Goal: Transaction & Acquisition: Purchase product/service

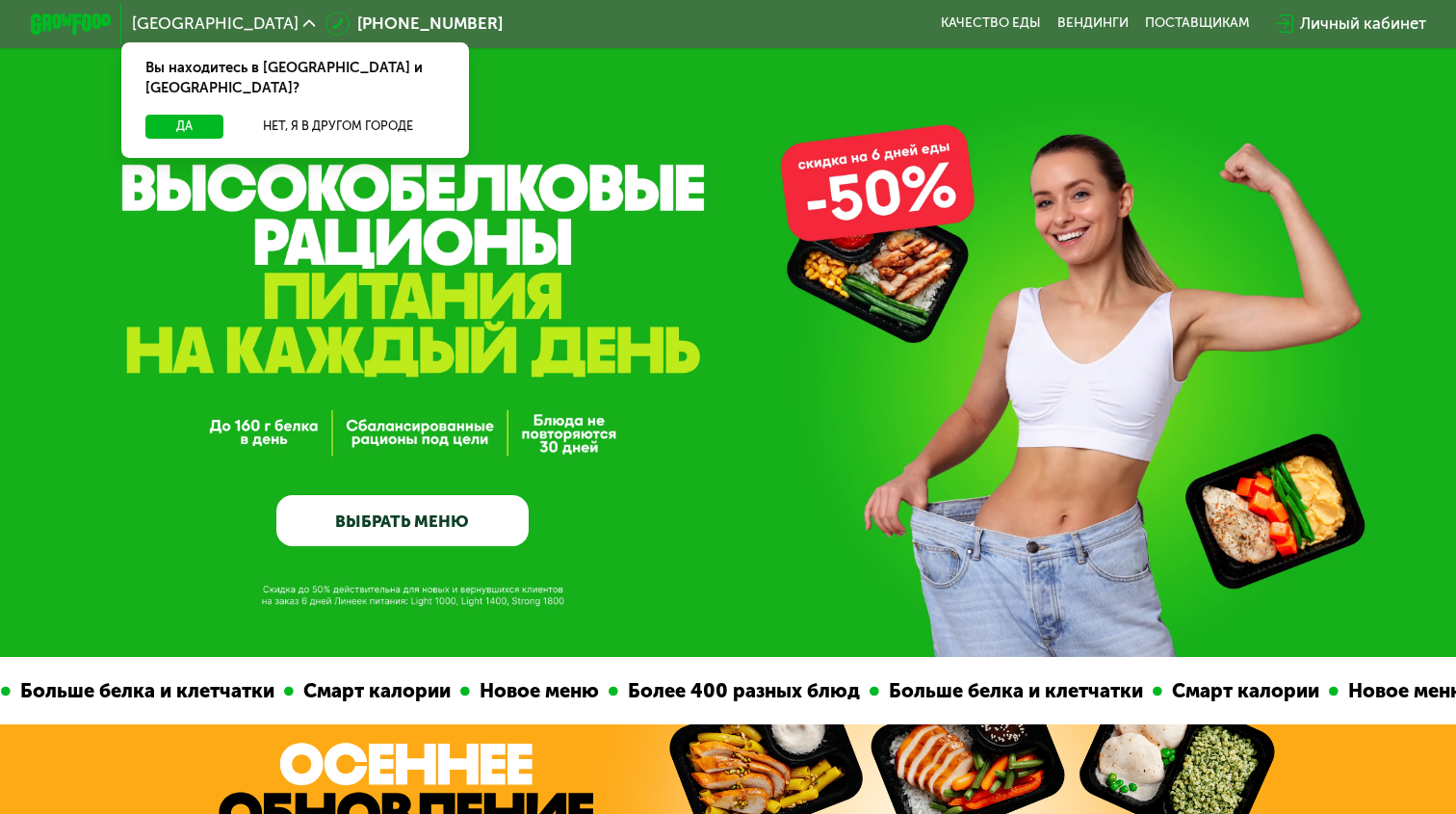
click at [396, 538] on link "ВЫБРАТЬ МЕНЮ" at bounding box center [402, 520] width 252 height 50
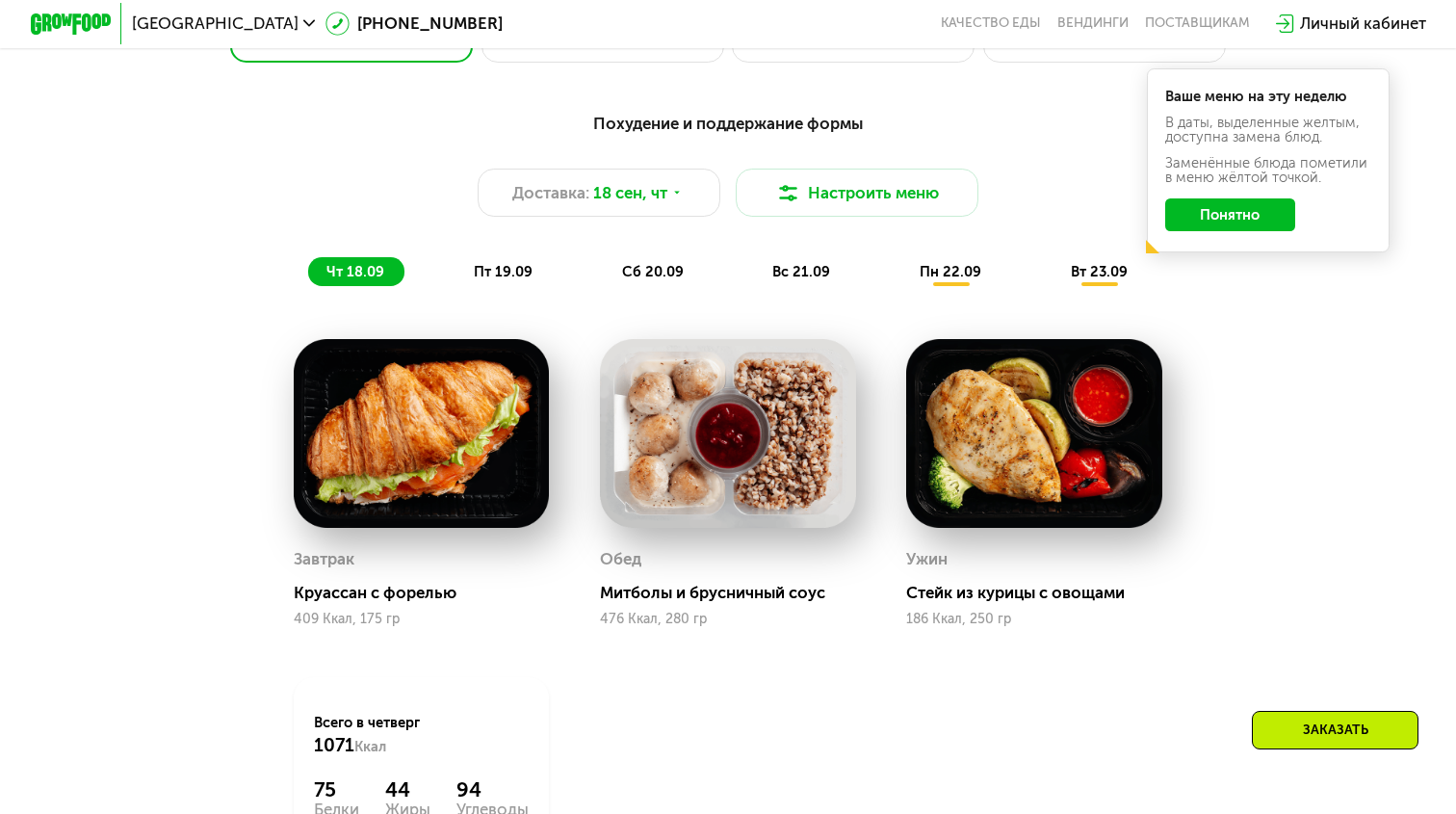
scroll to position [1431, 0]
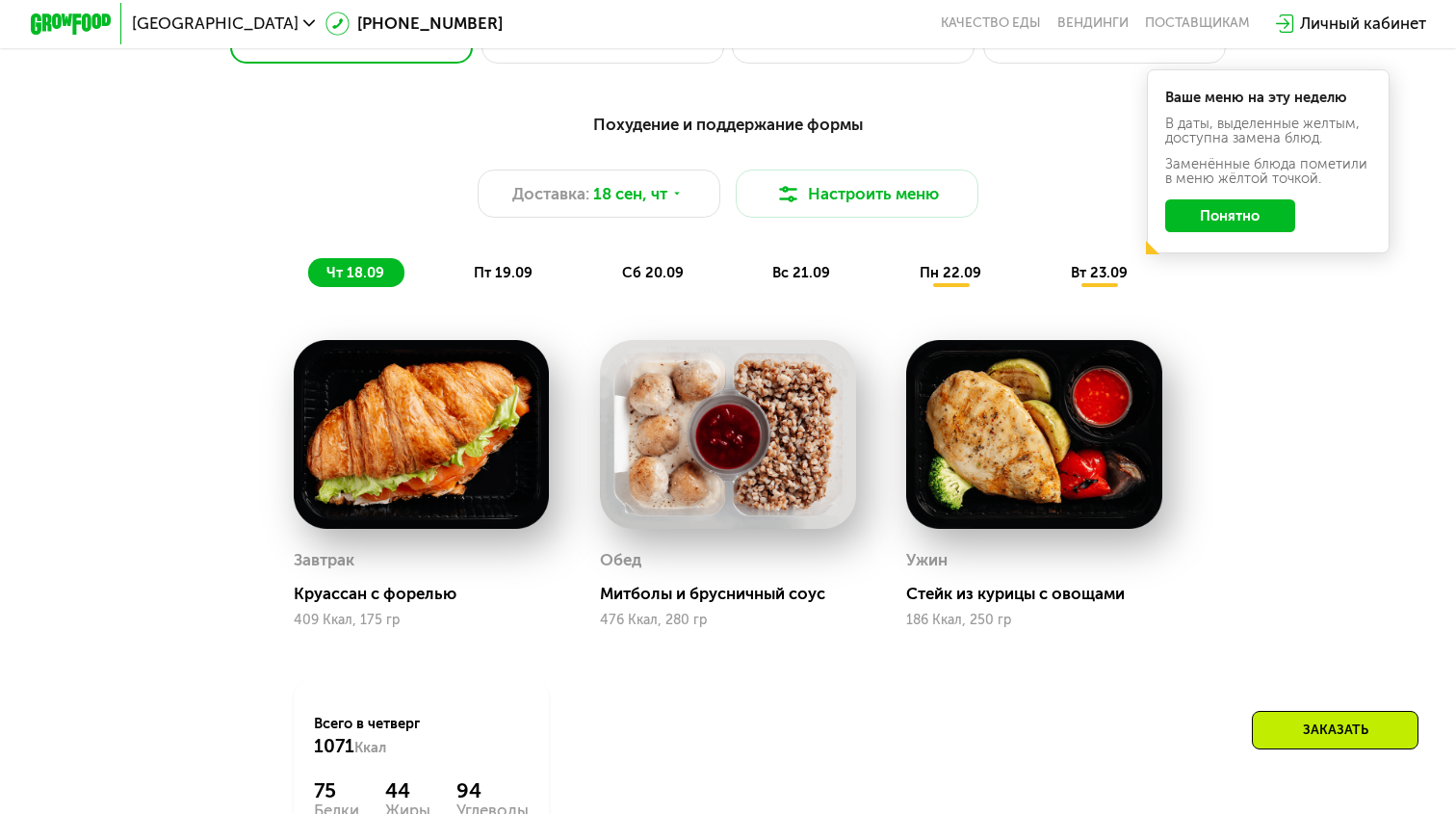
click at [1255, 212] on button "Понятно" at bounding box center [1231, 216] width 131 height 33
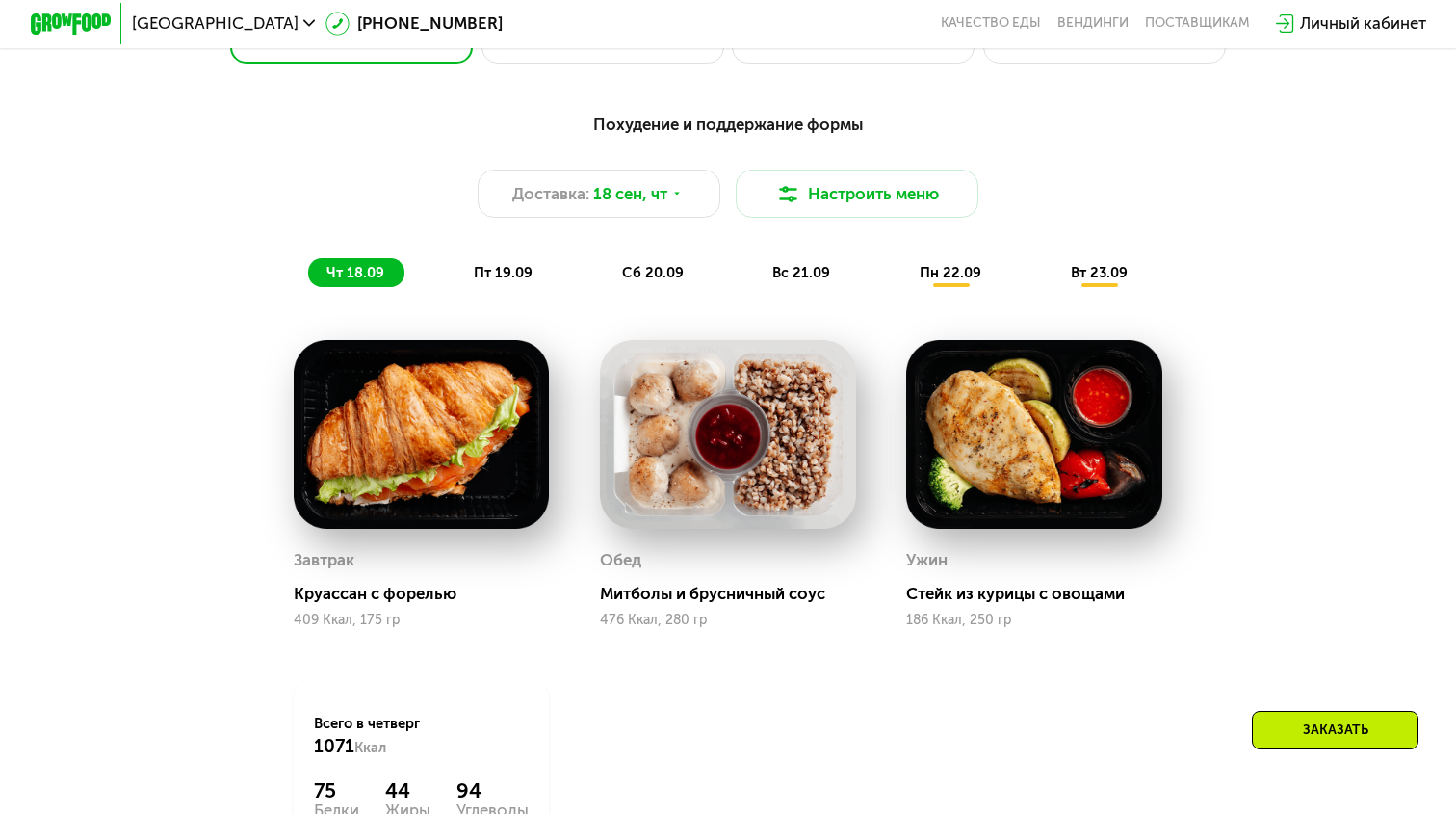
scroll to position [1710, 0]
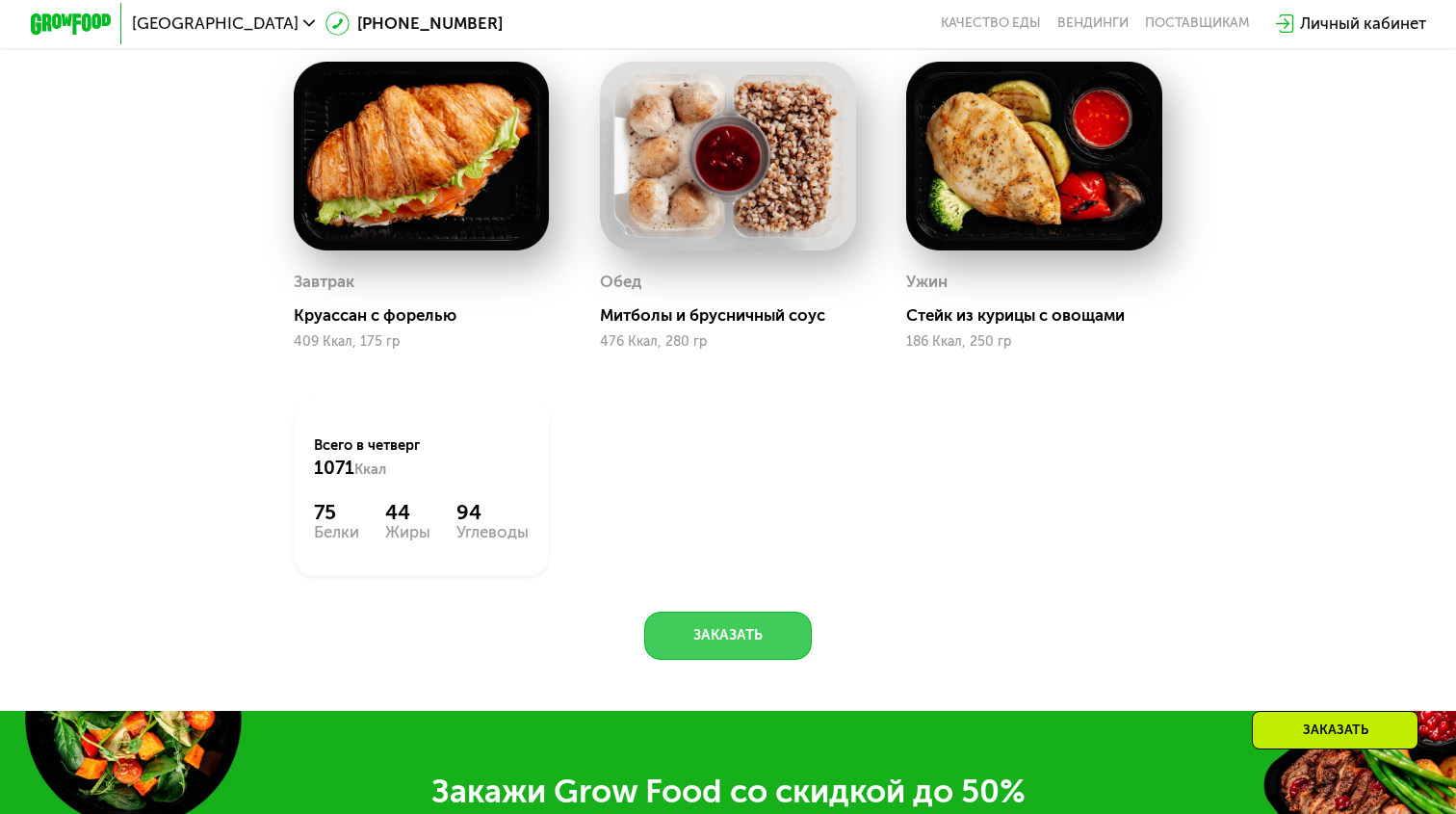
click at [738, 644] on button "Заказать" at bounding box center [728, 636] width 169 height 48
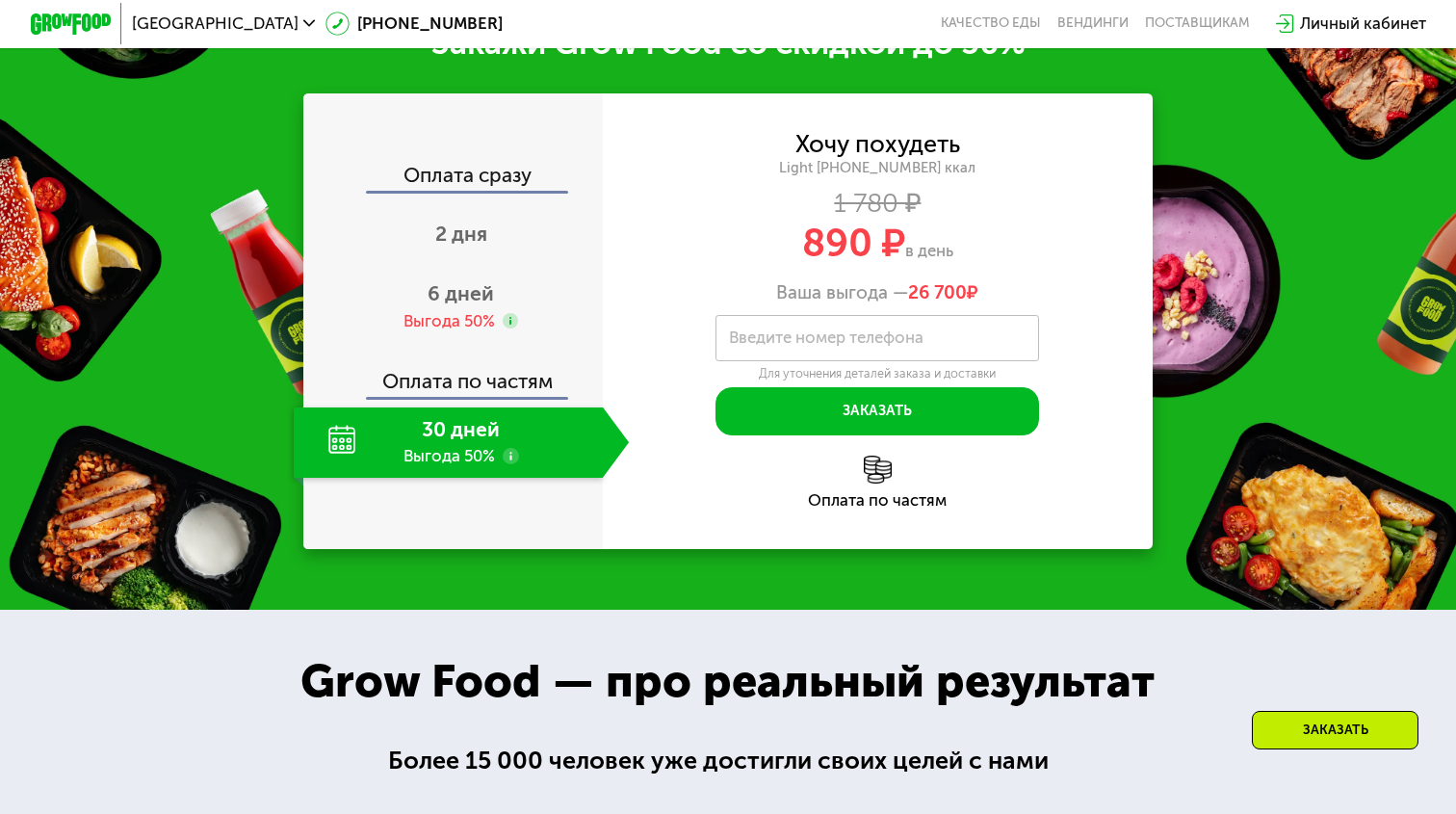
scroll to position [2401, 0]
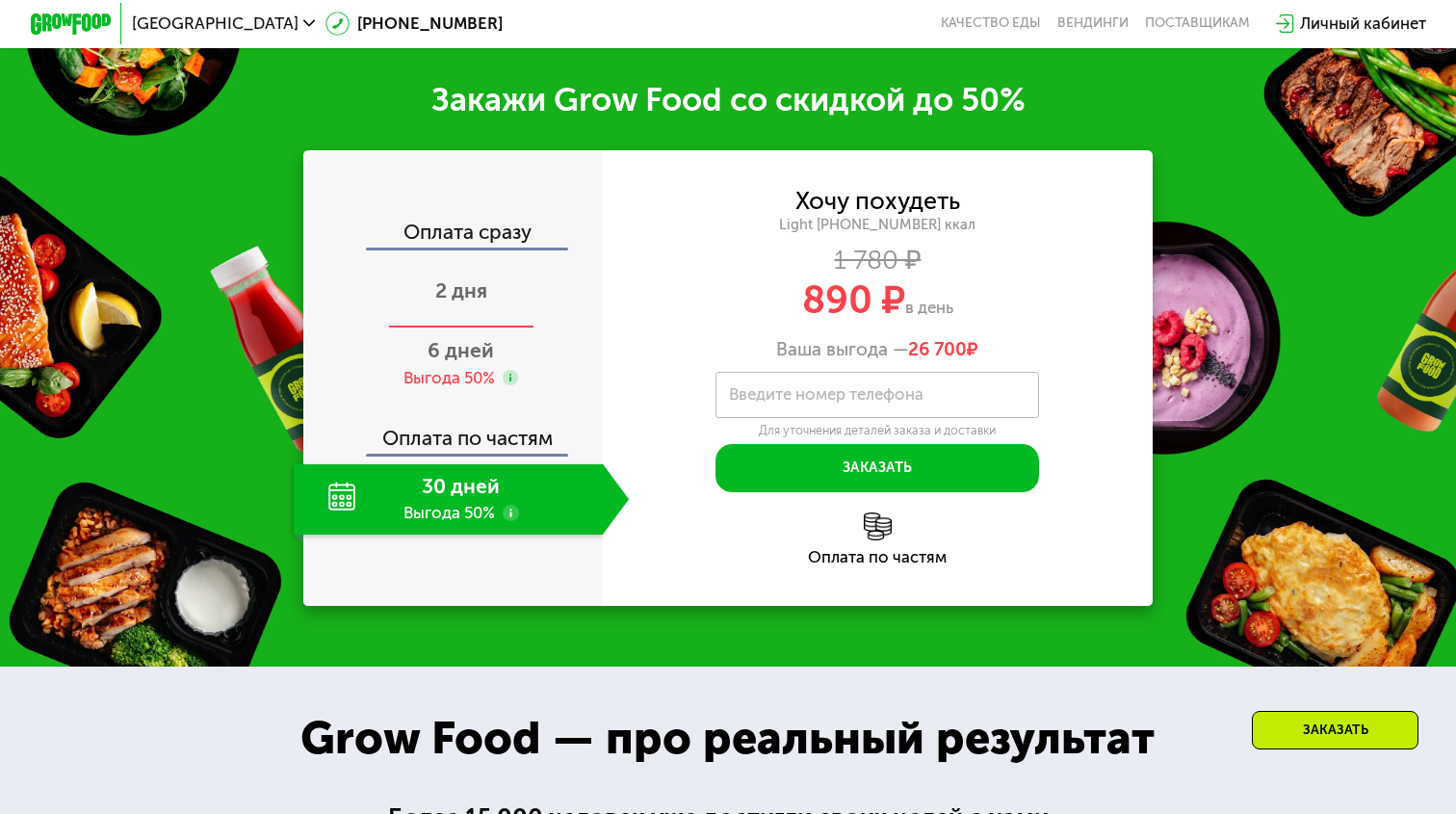
click at [493, 287] on div "2 дня" at bounding box center [461, 293] width 336 height 71
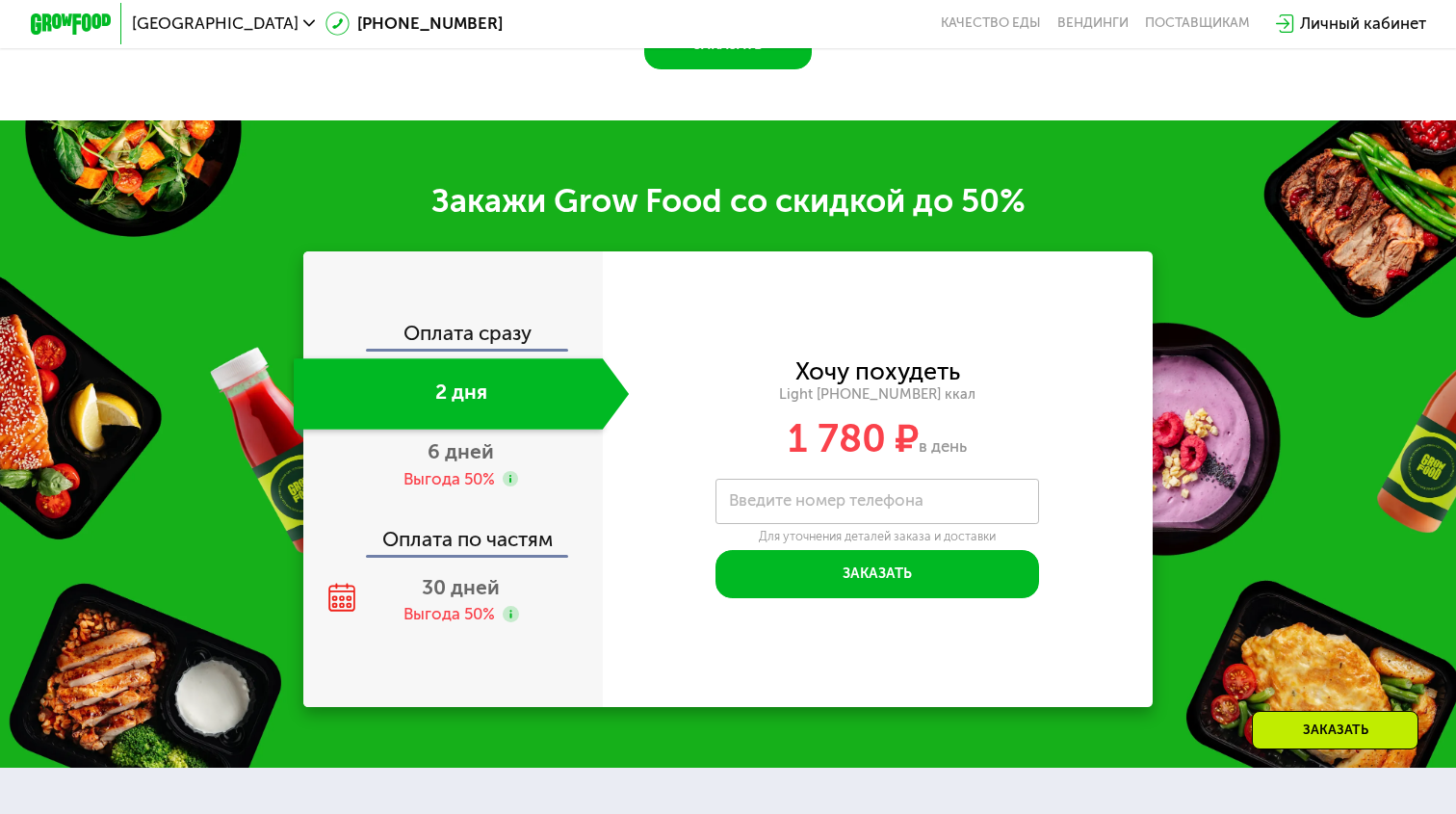
scroll to position [2297, 0]
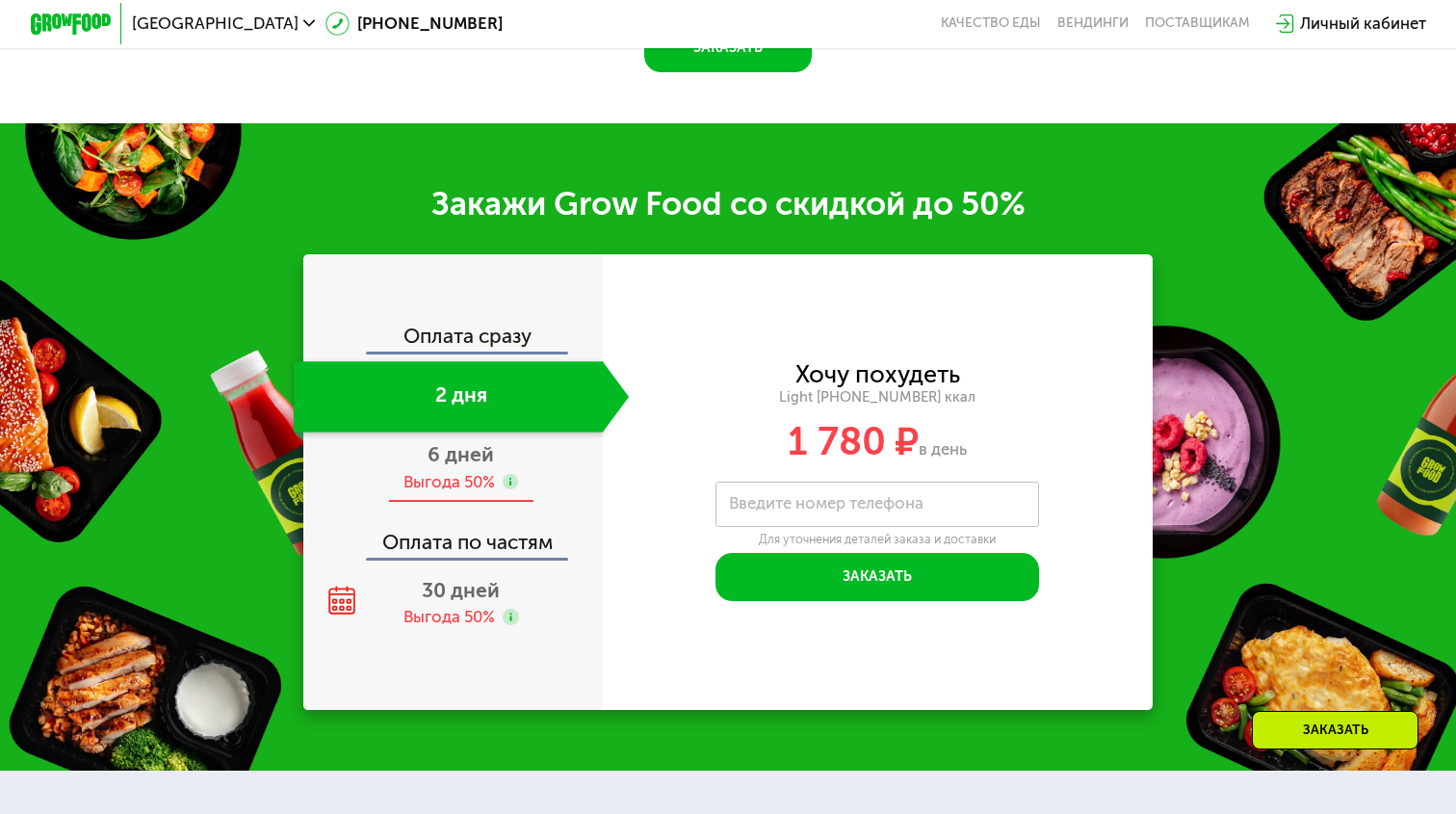
click at [557, 471] on div "6 дней Выгода 50%" at bounding box center [461, 468] width 336 height 71
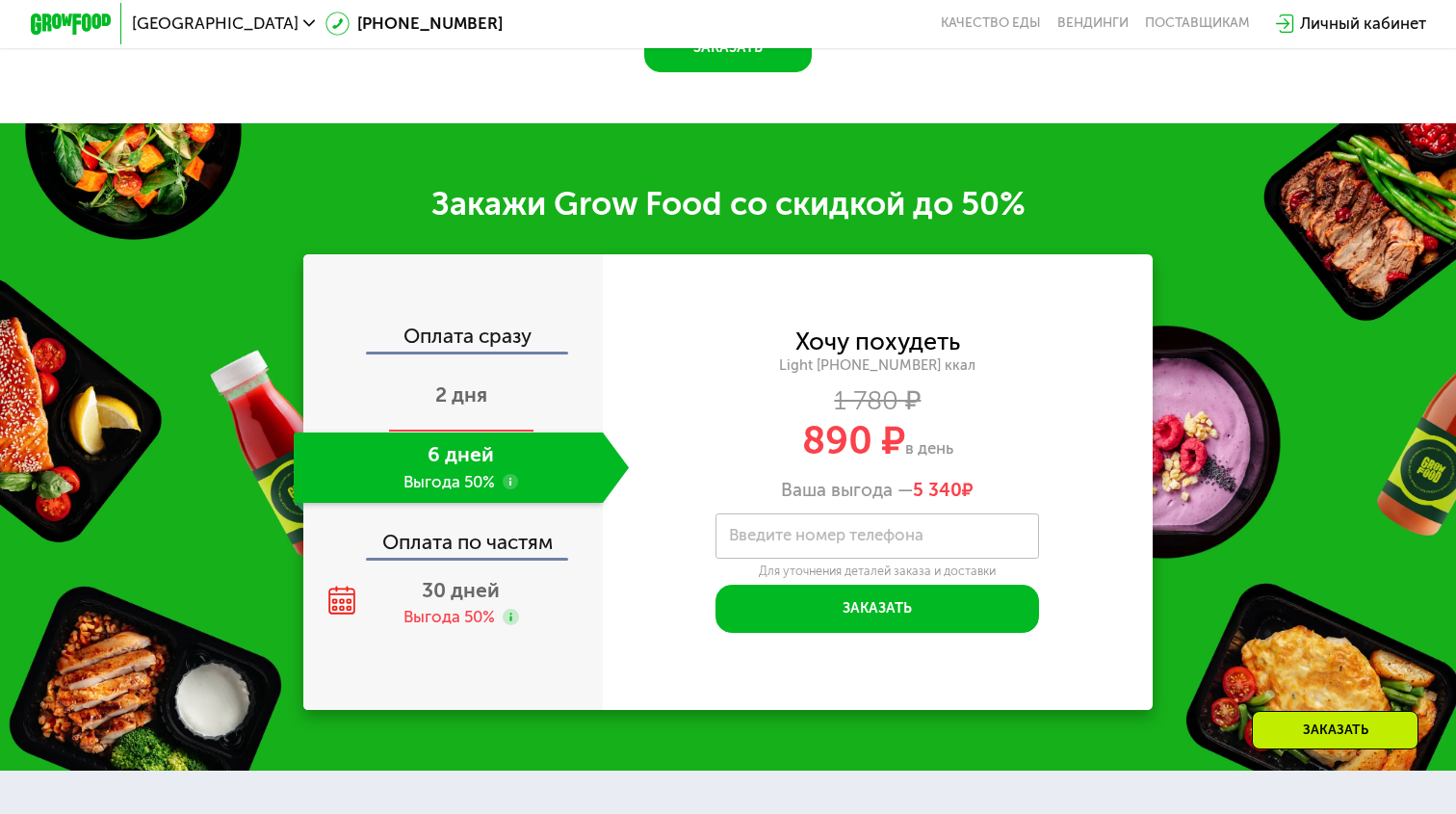
click at [534, 397] on div "2 дня" at bounding box center [461, 396] width 336 height 71
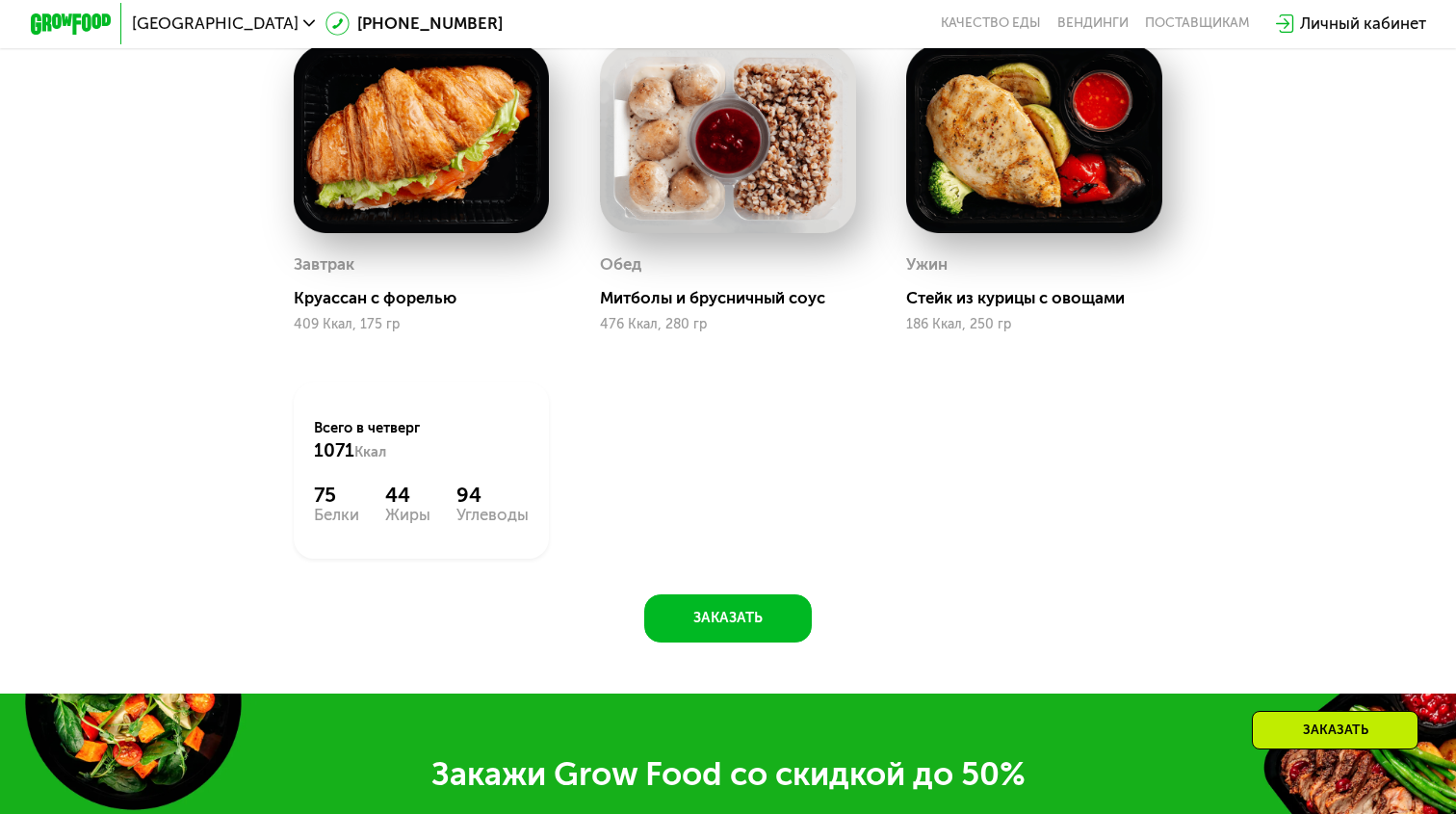
scroll to position [1258, 0]
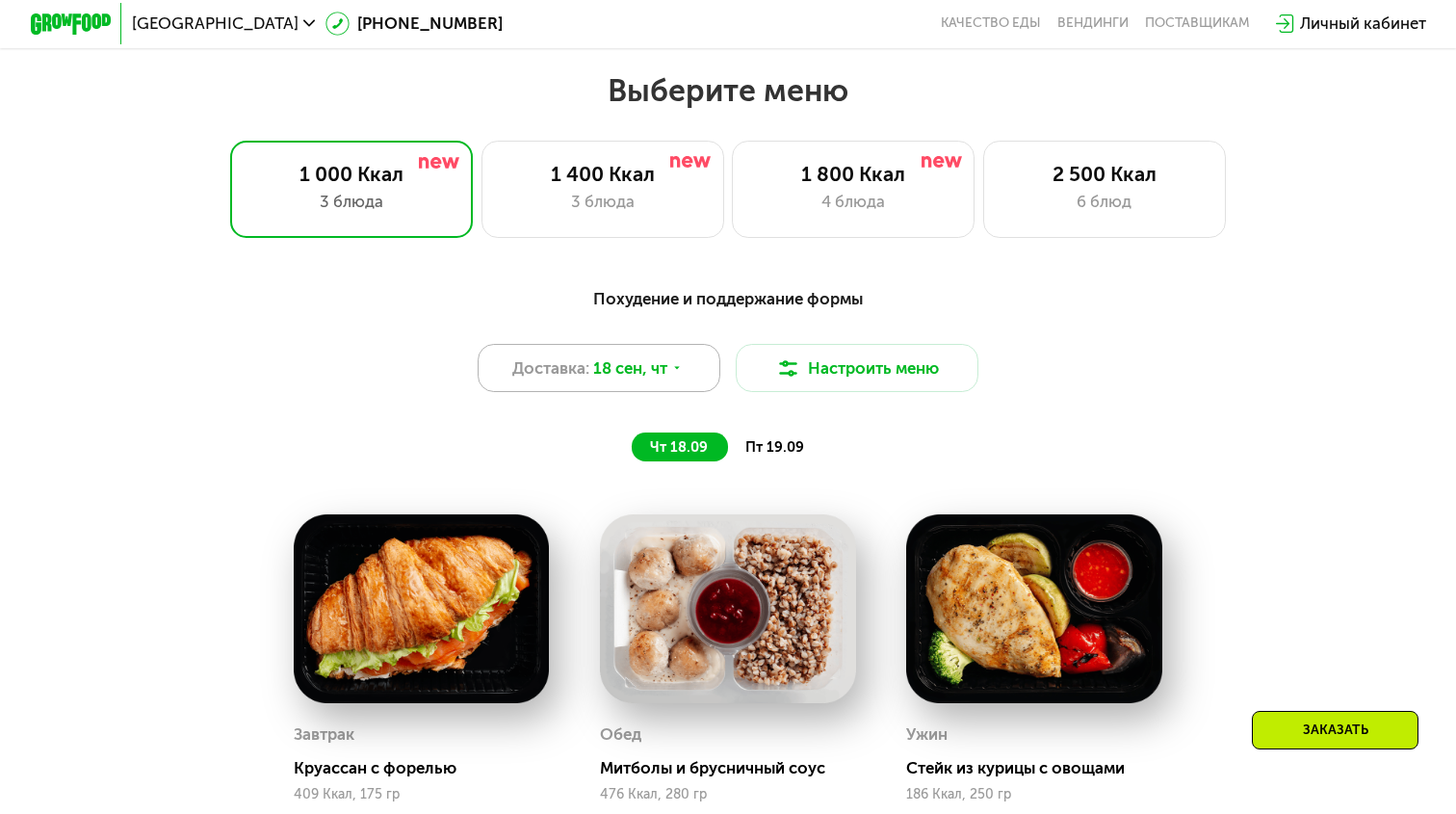
click at [621, 379] on span "18 сен, чт" at bounding box center [630, 367] width 74 height 24
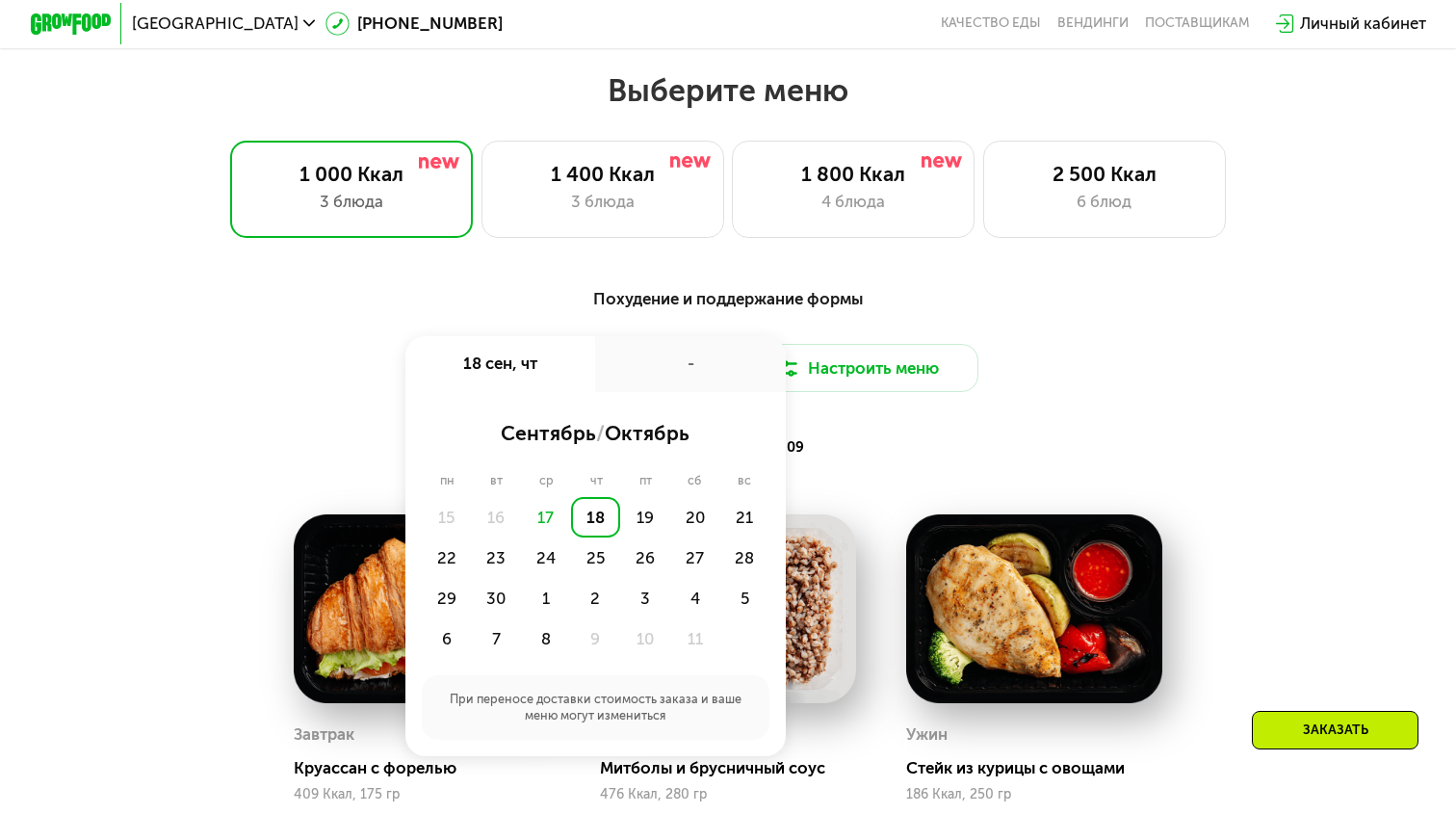
click at [367, 448] on div "чт 18.09 пт 19.09" at bounding box center [728, 446] width 840 height 28
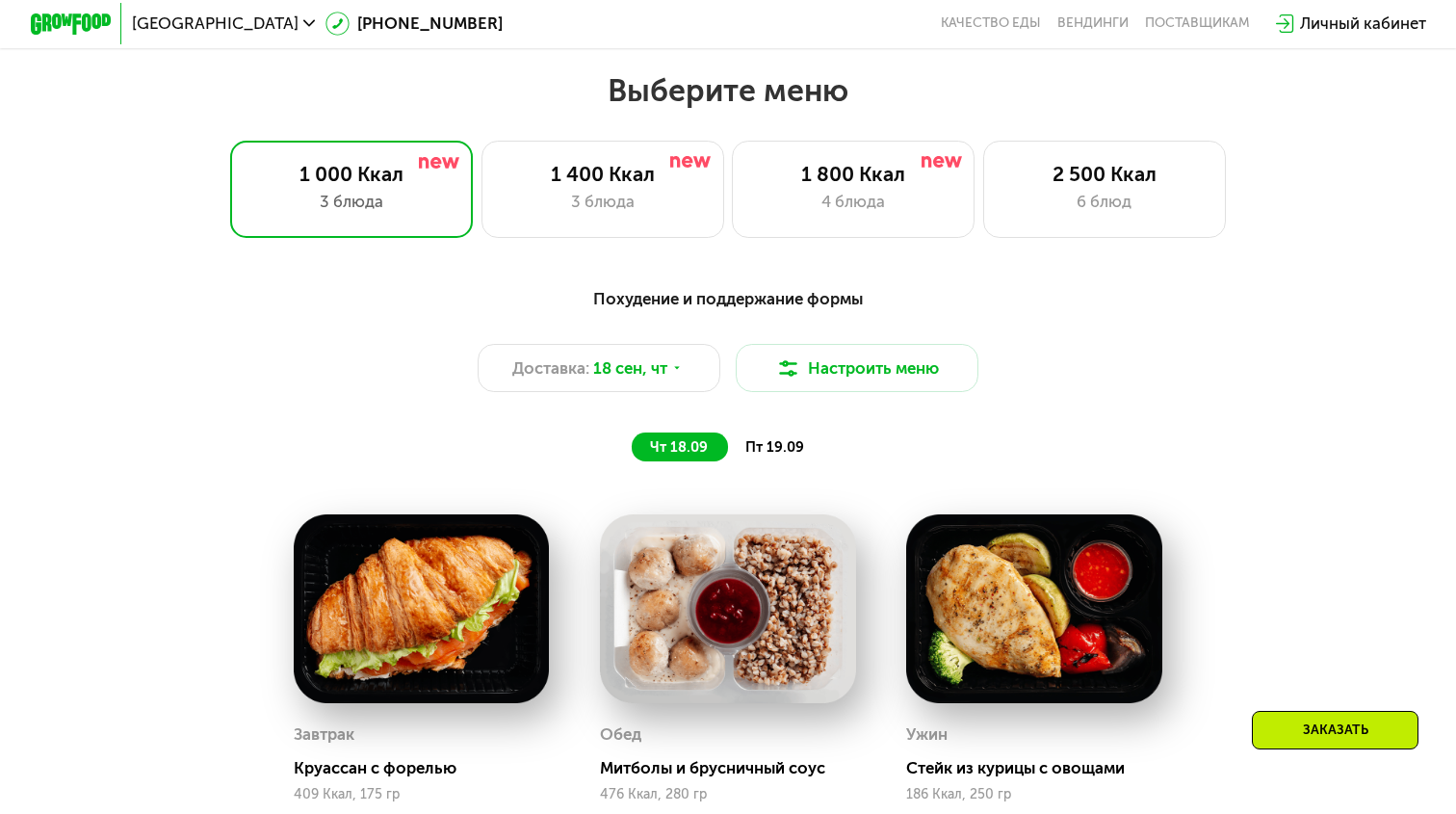
click at [770, 447] on span "пт 19.09" at bounding box center [775, 447] width 59 height 17
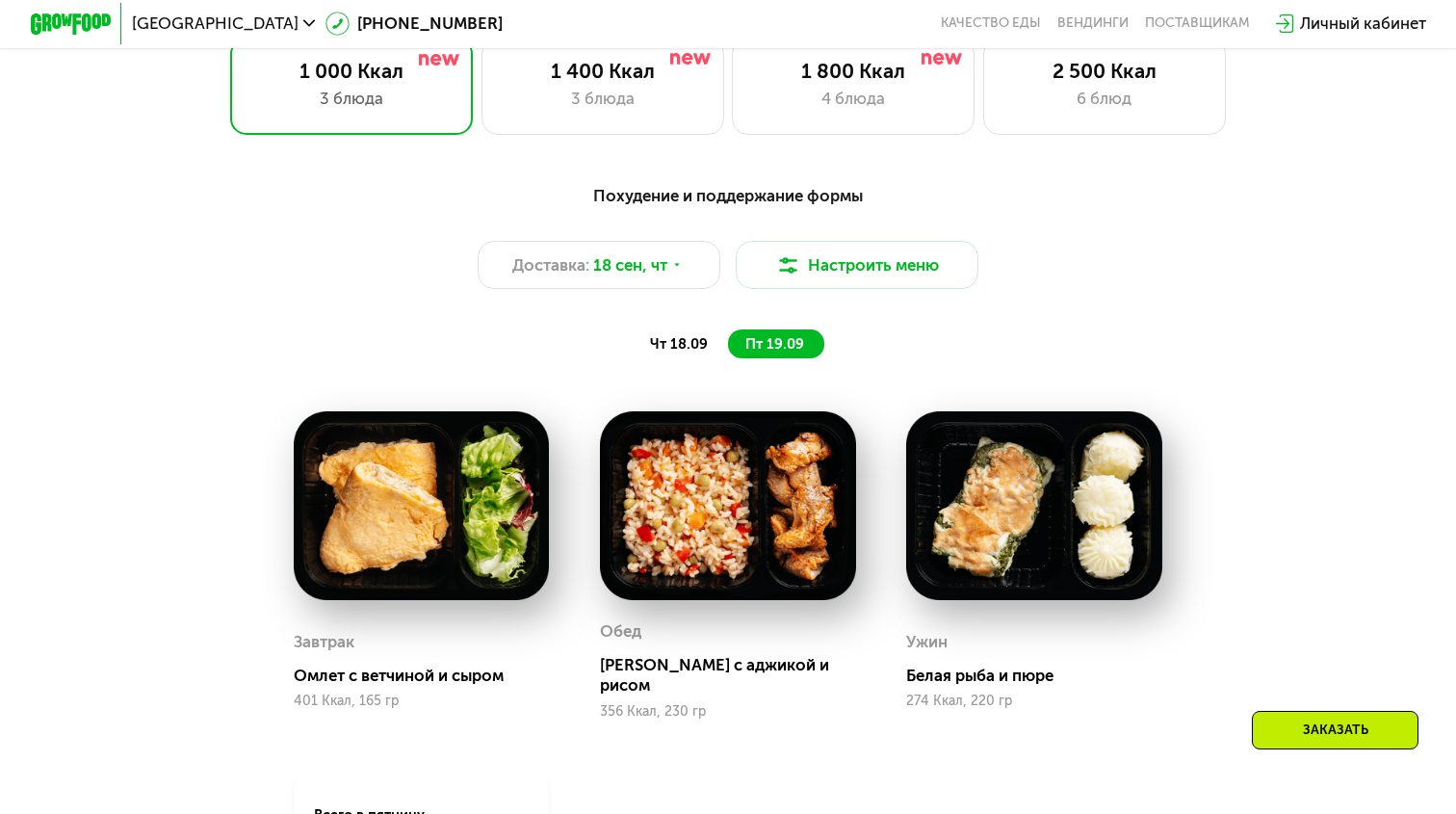
scroll to position [1284, 0]
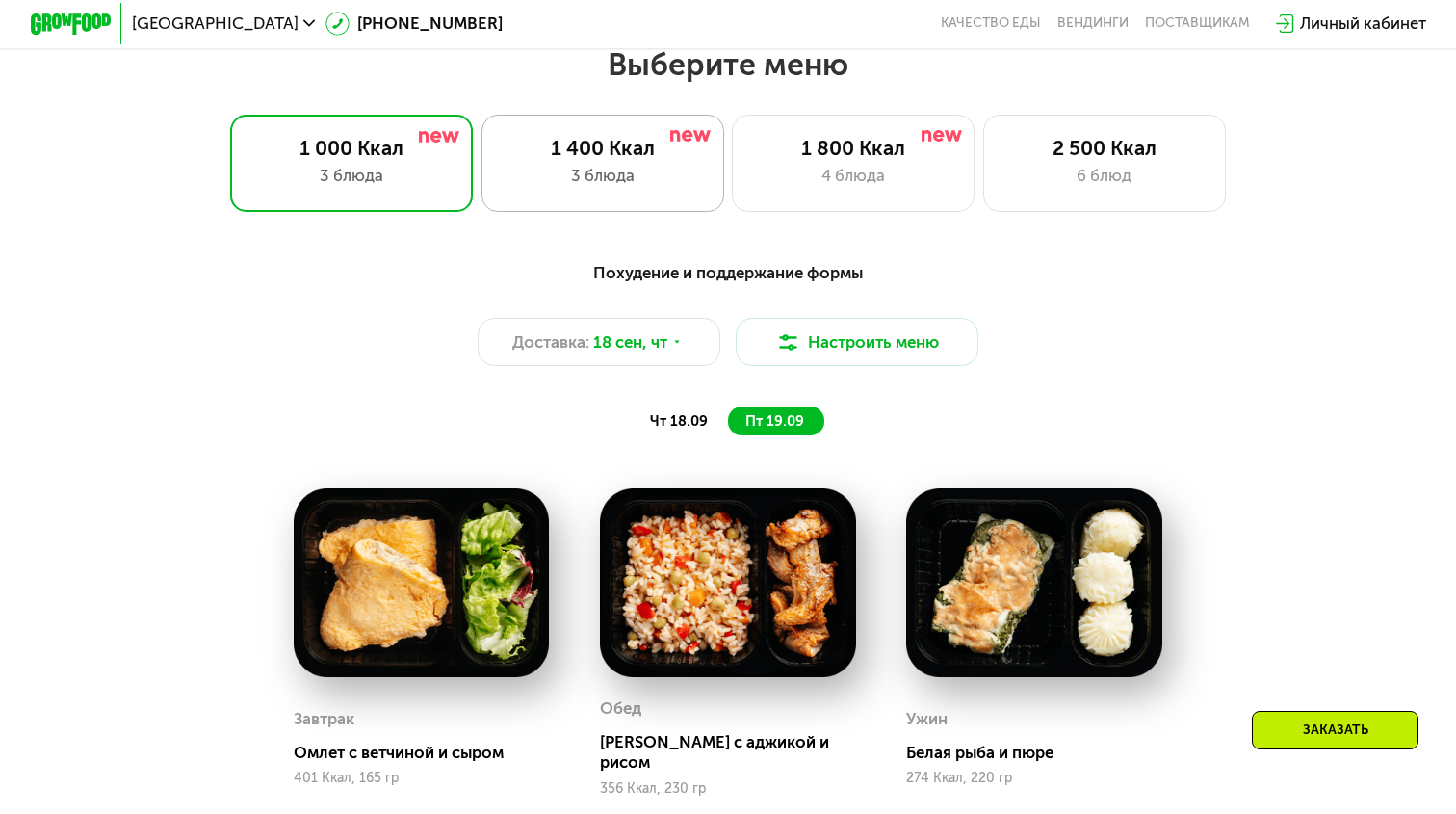
click at [619, 164] on div "3 блюда" at bounding box center [603, 176] width 201 height 24
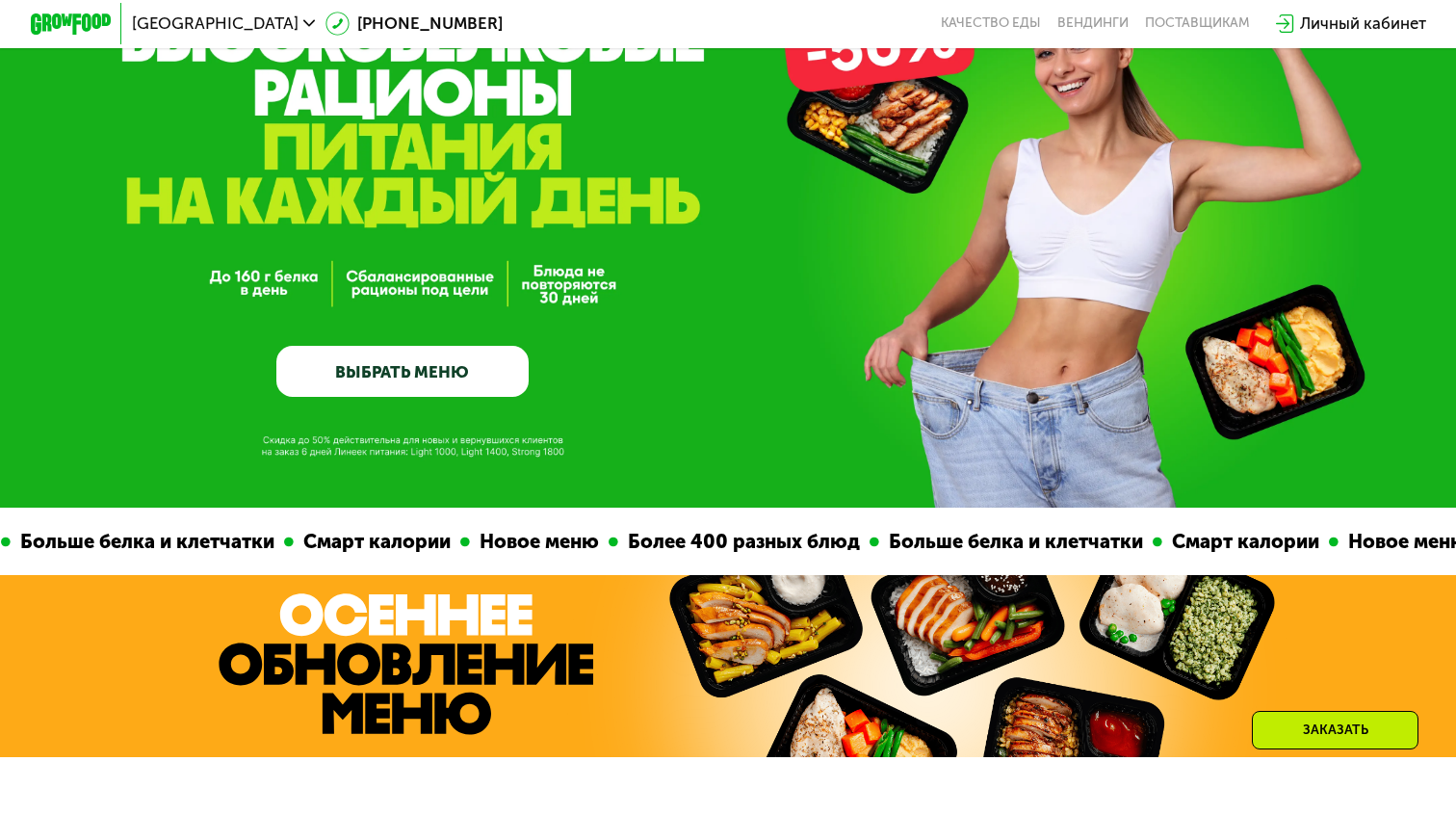
scroll to position [40, 0]
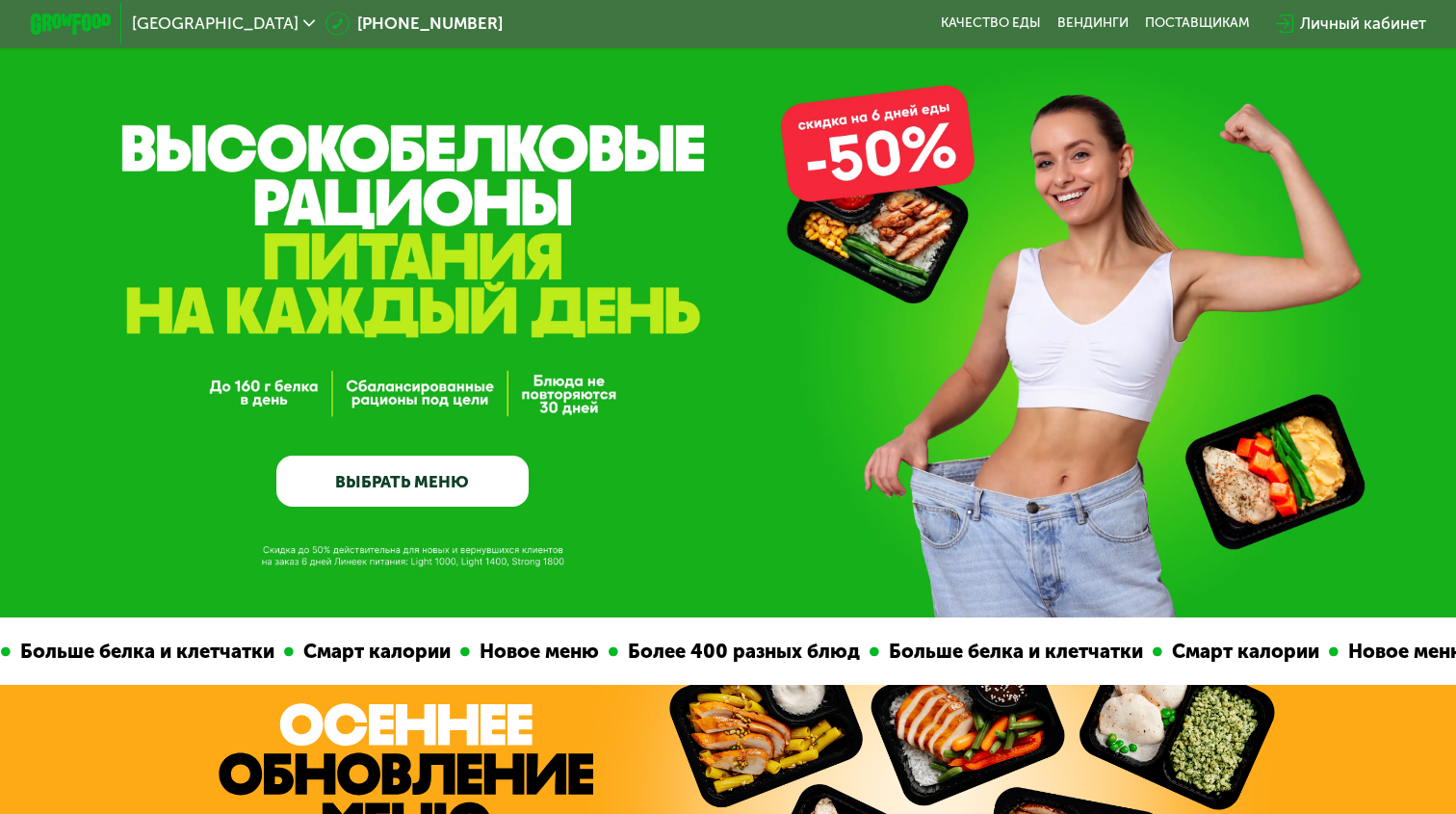
click at [85, 24] on img at bounding box center [70, 24] width 80 height 21
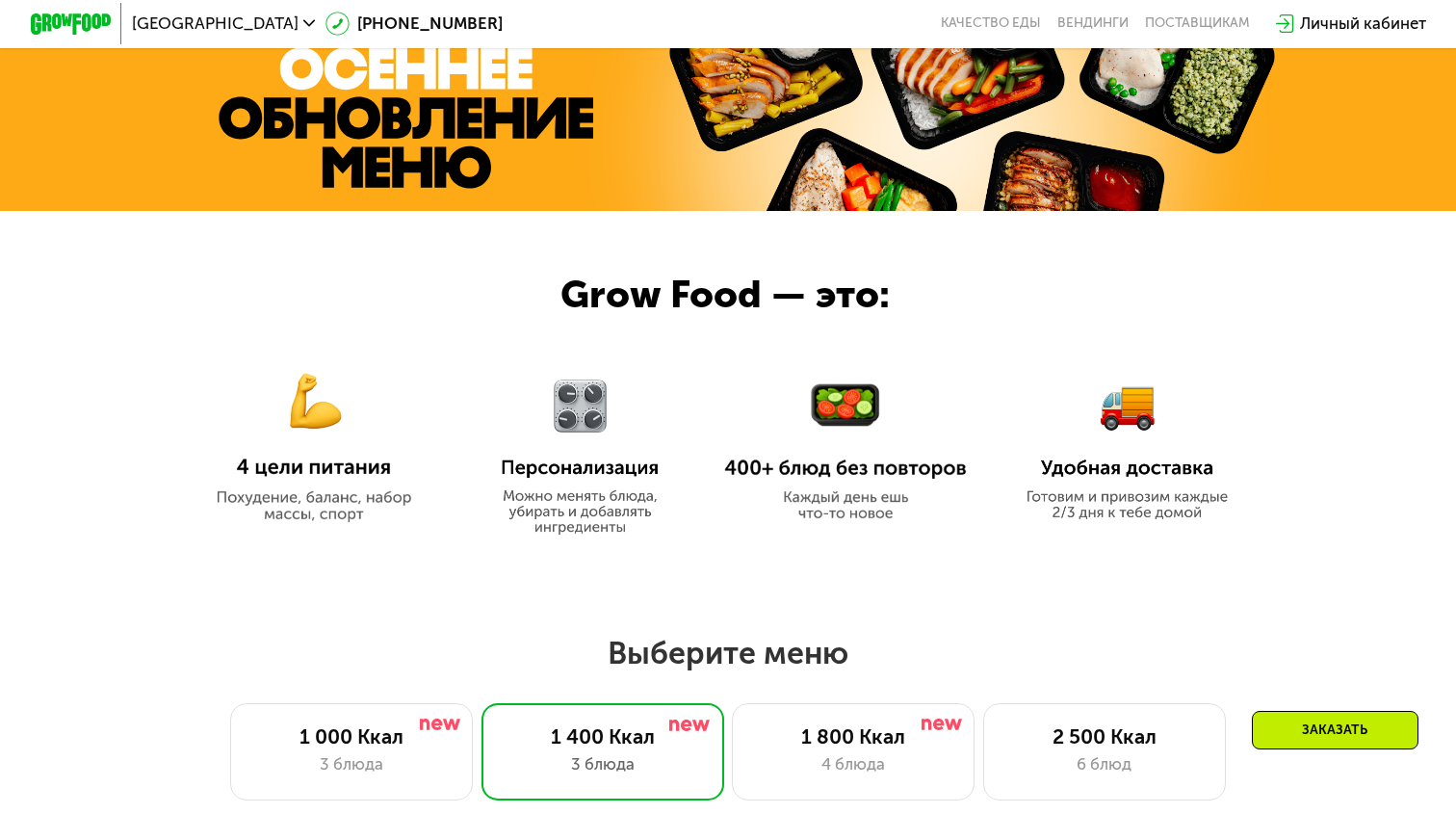
scroll to position [1045, 0]
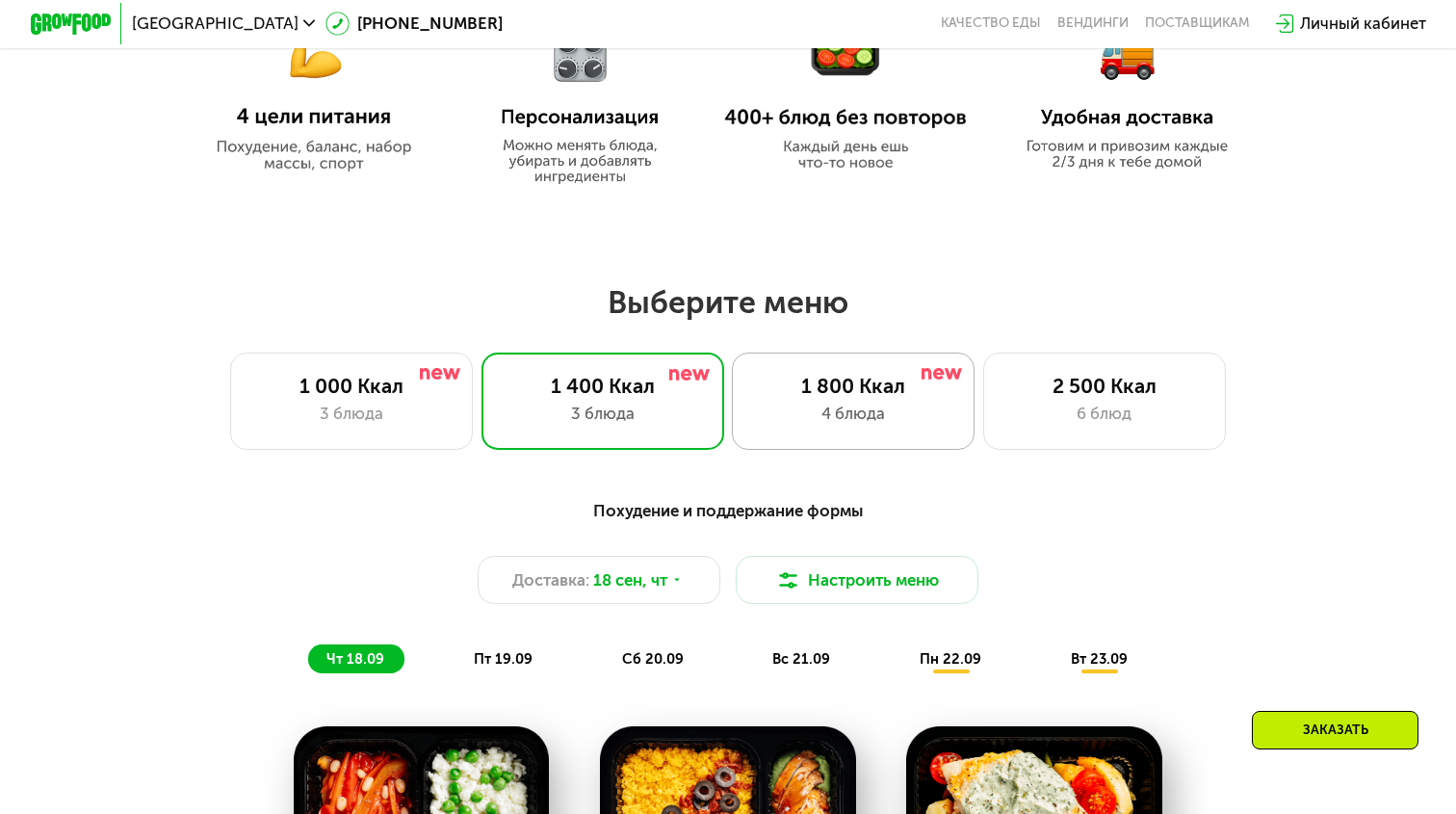
click at [838, 399] on div "1 800 Ккал 4 блюда" at bounding box center [854, 400] width 243 height 97
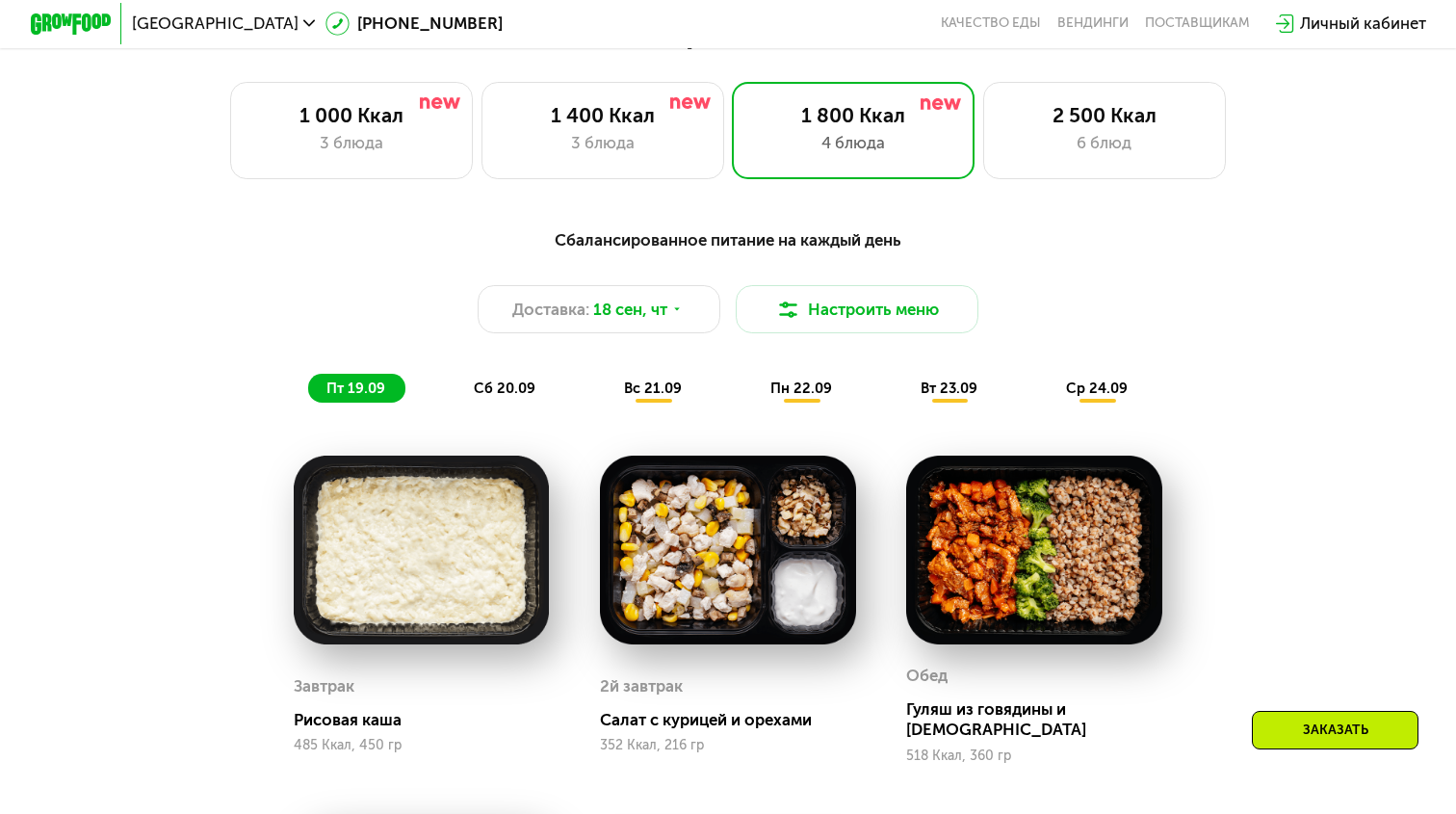
scroll to position [1034, 0]
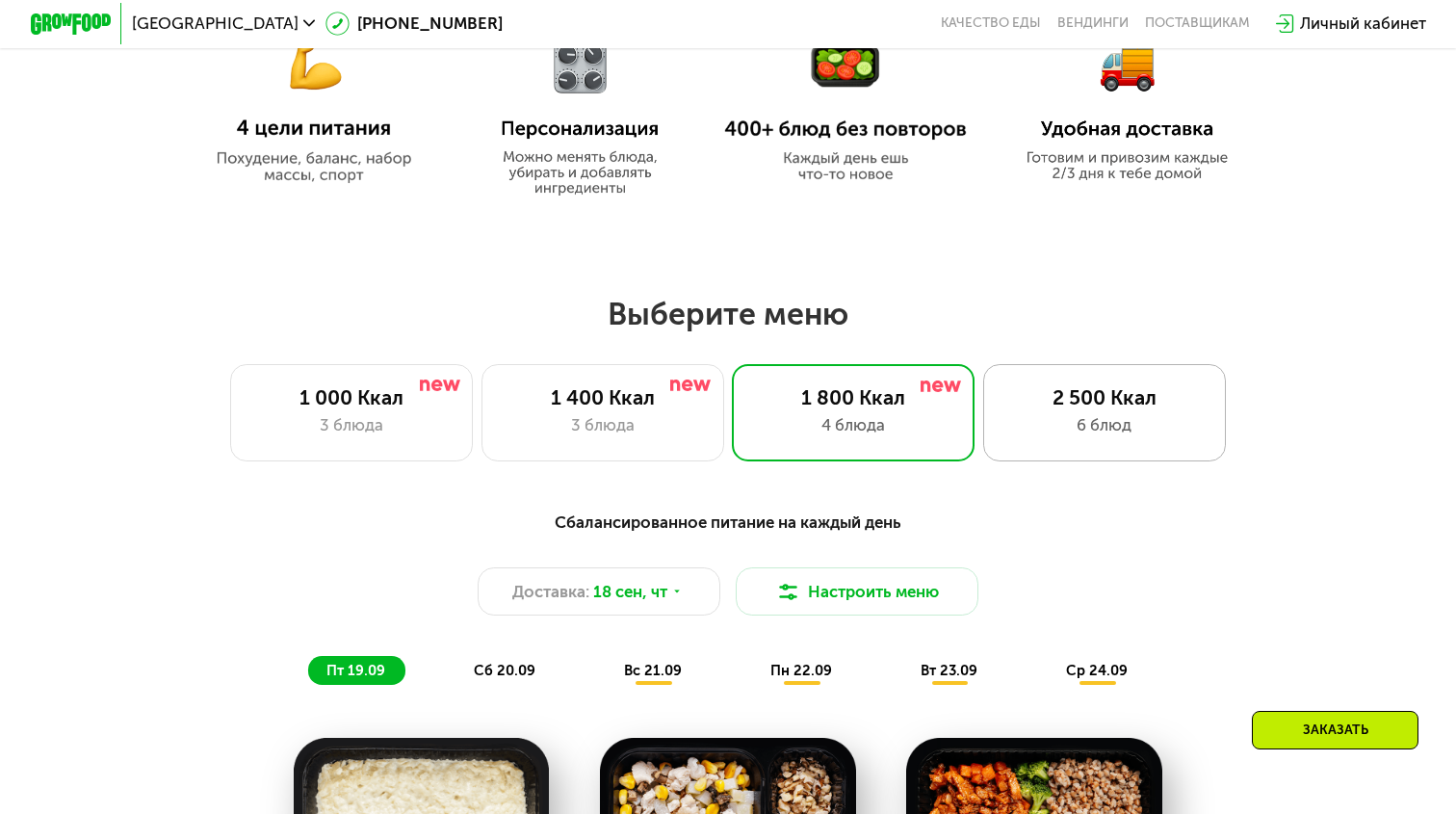
click at [1120, 433] on div "6 блюд" at bounding box center [1105, 424] width 201 height 24
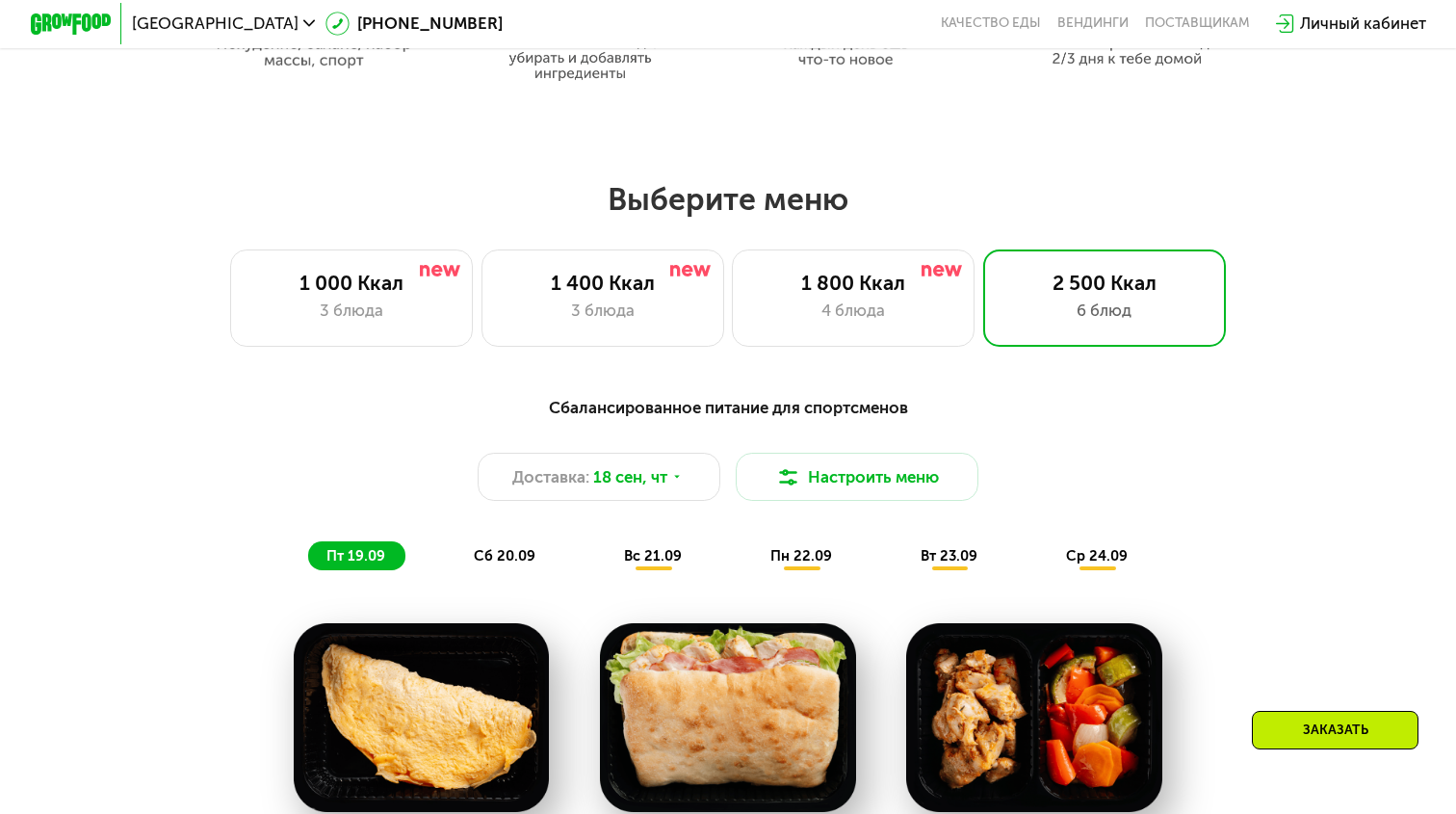
scroll to position [1083, 0]
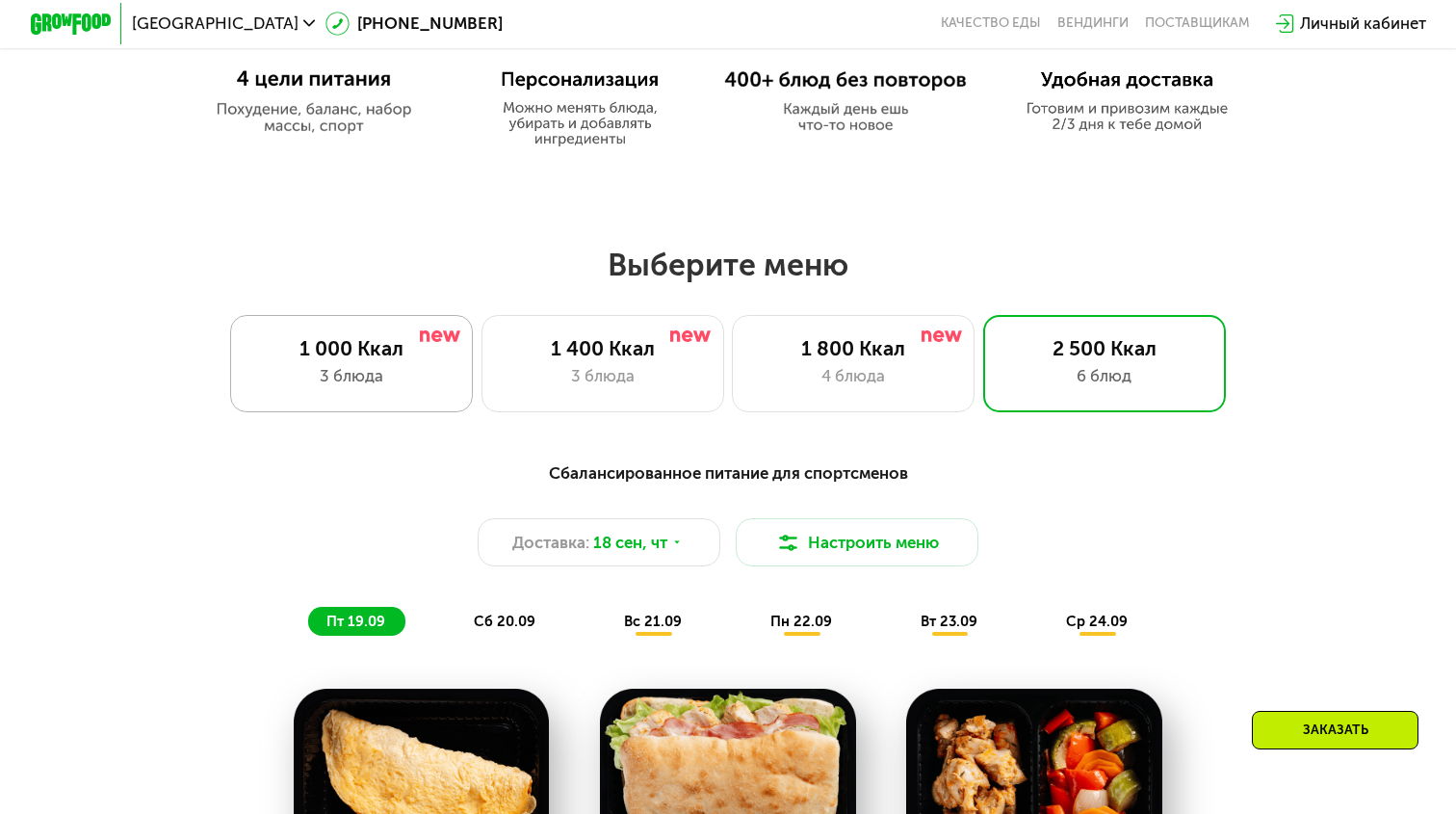
click at [335, 358] on div "1 000 Ккал" at bounding box center [352, 347] width 201 height 24
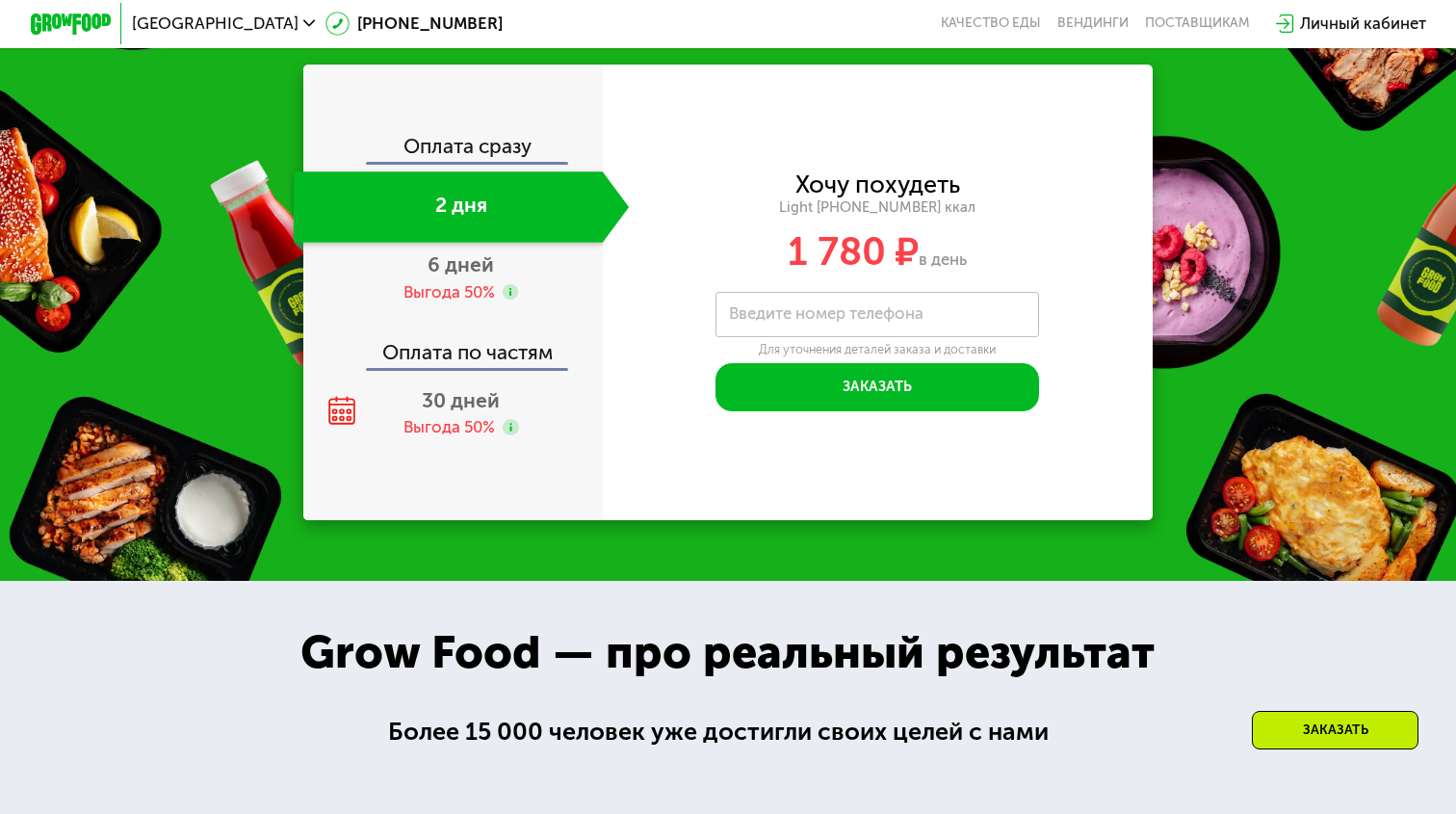
scroll to position [2508, 0]
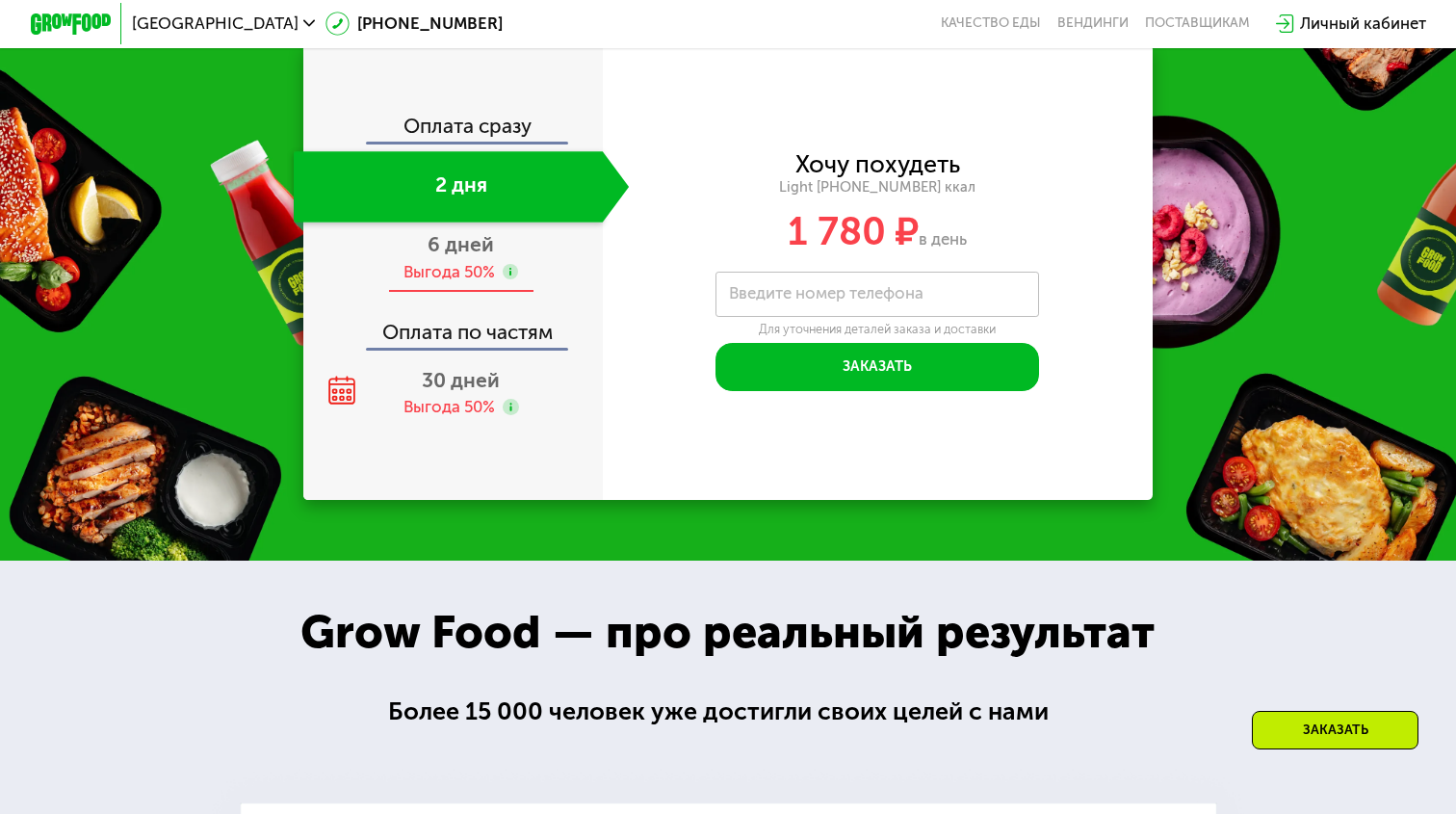
click at [425, 258] on div "6 дней Выгода 50%" at bounding box center [461, 258] width 336 height 71
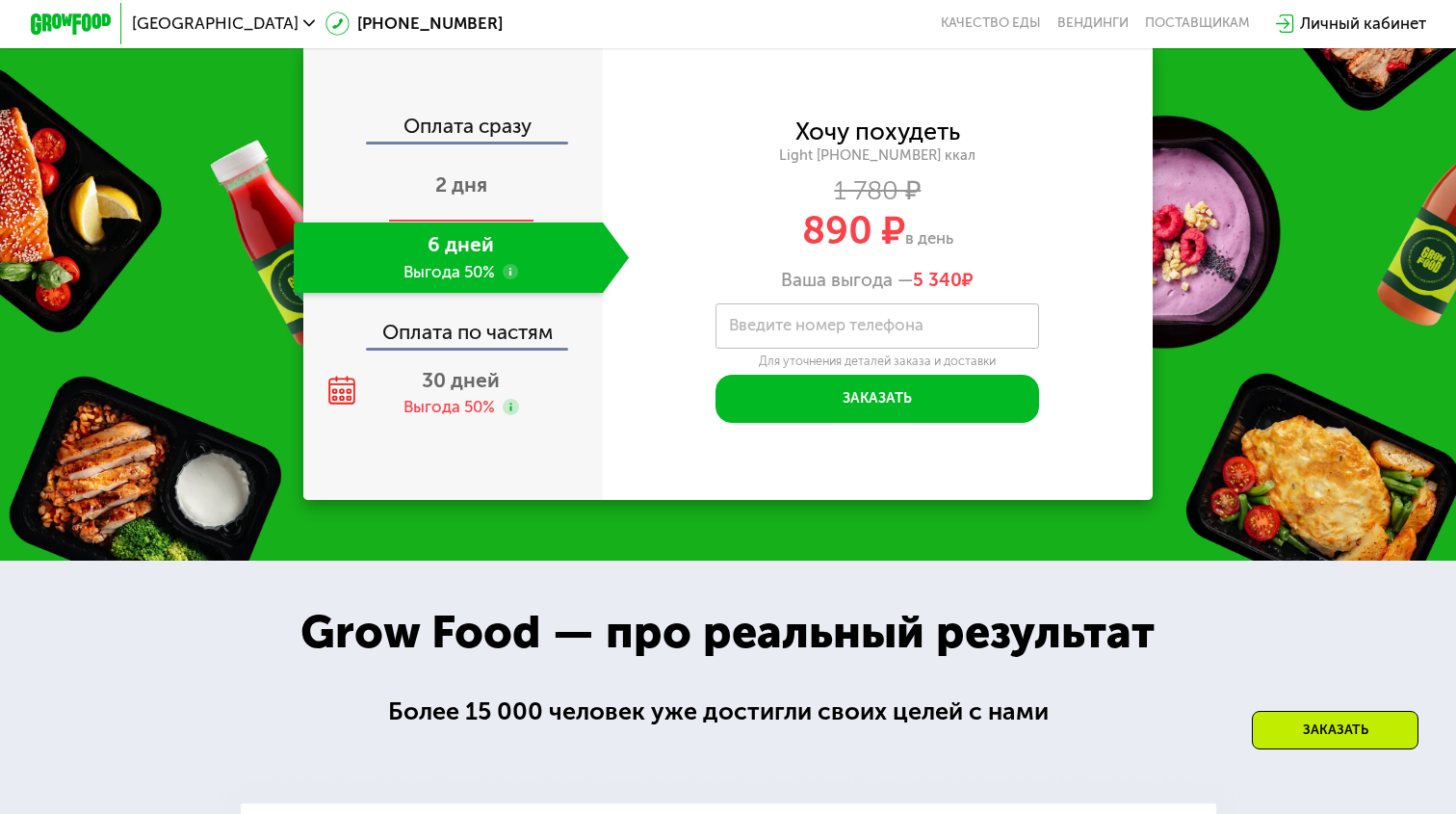
click at [457, 197] on div "2 дня" at bounding box center [461, 187] width 336 height 71
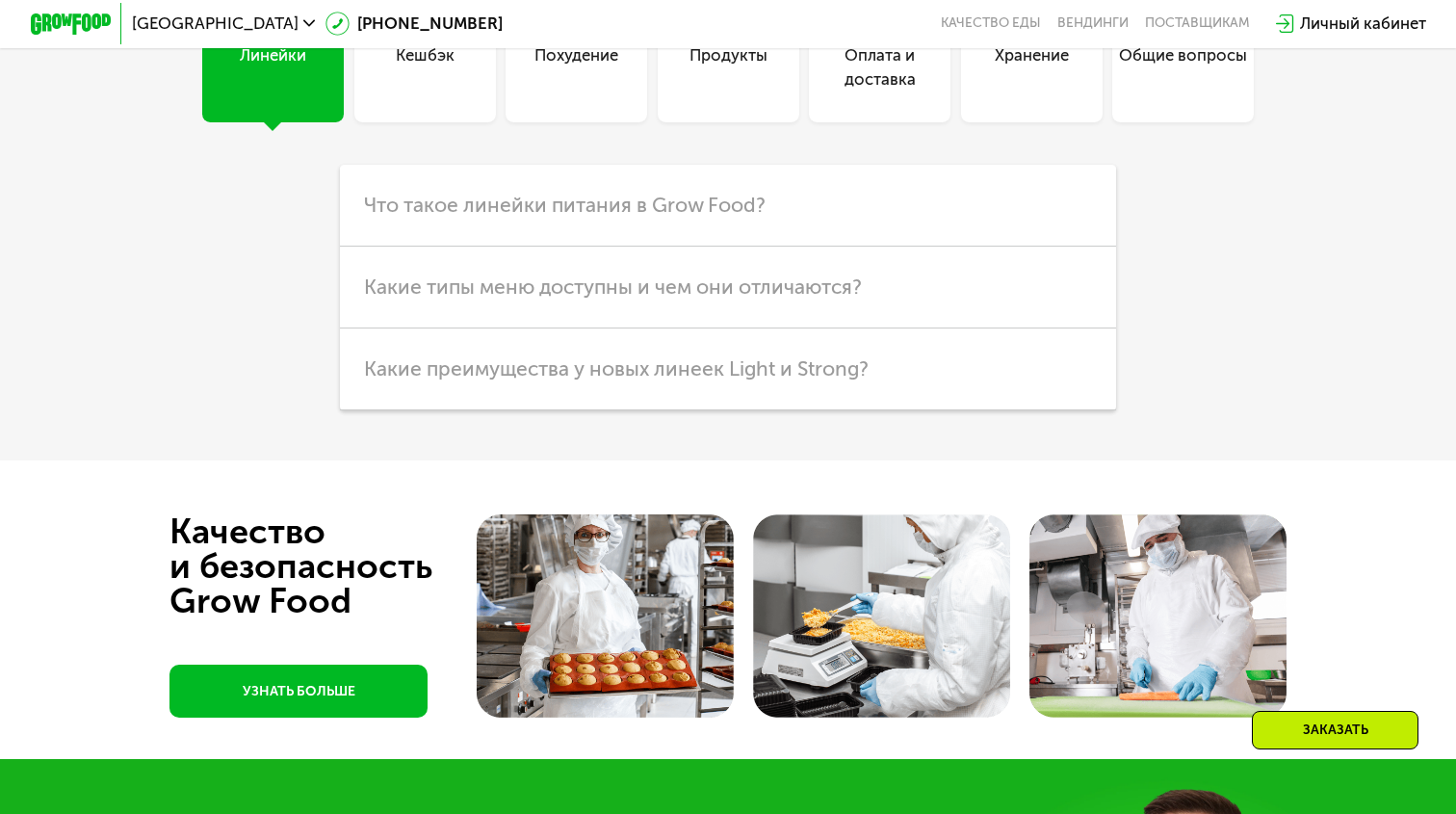
scroll to position [5358, 0]
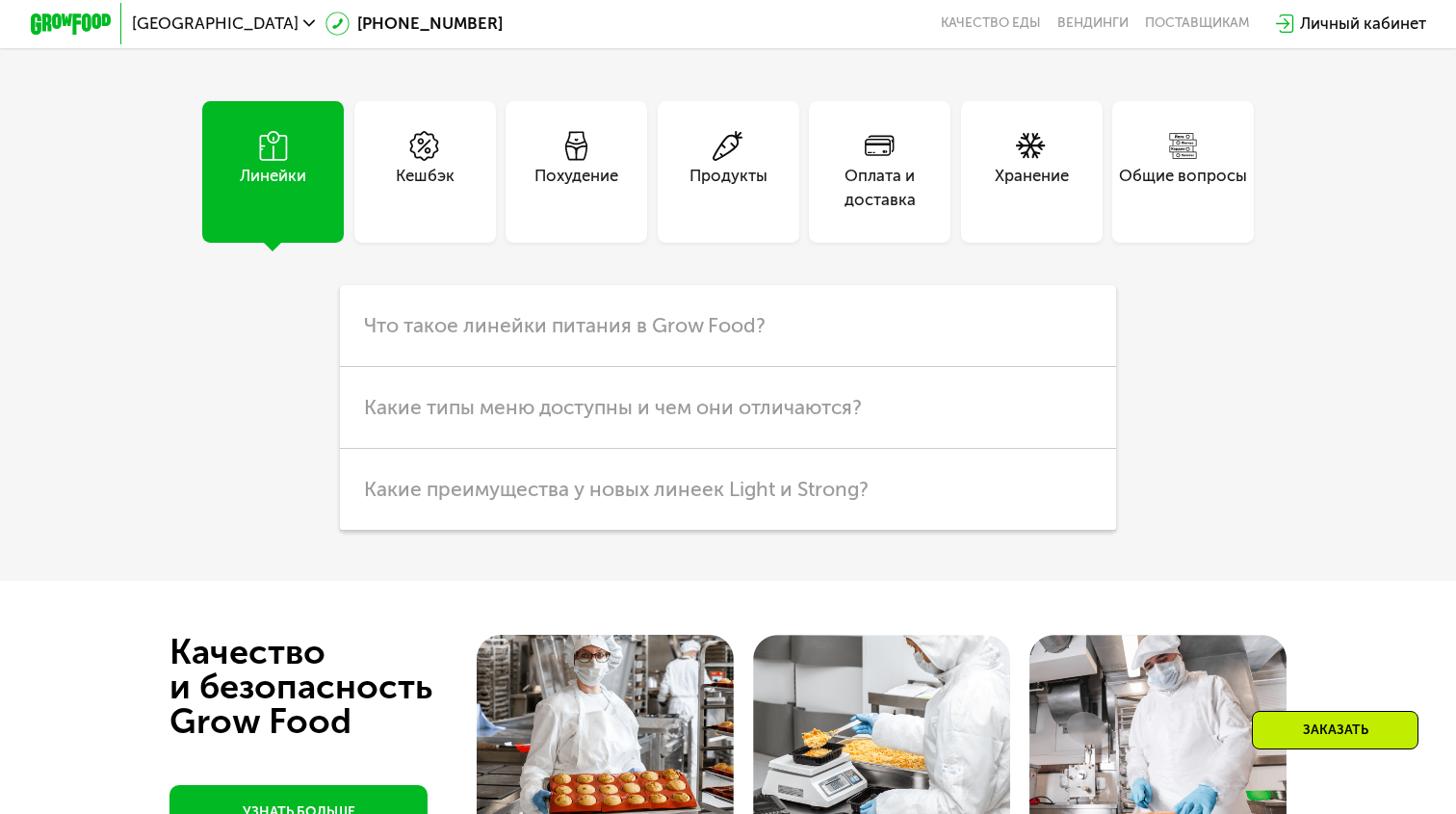
click at [574, 169] on div "Похудение" at bounding box center [576, 188] width 84 height 48
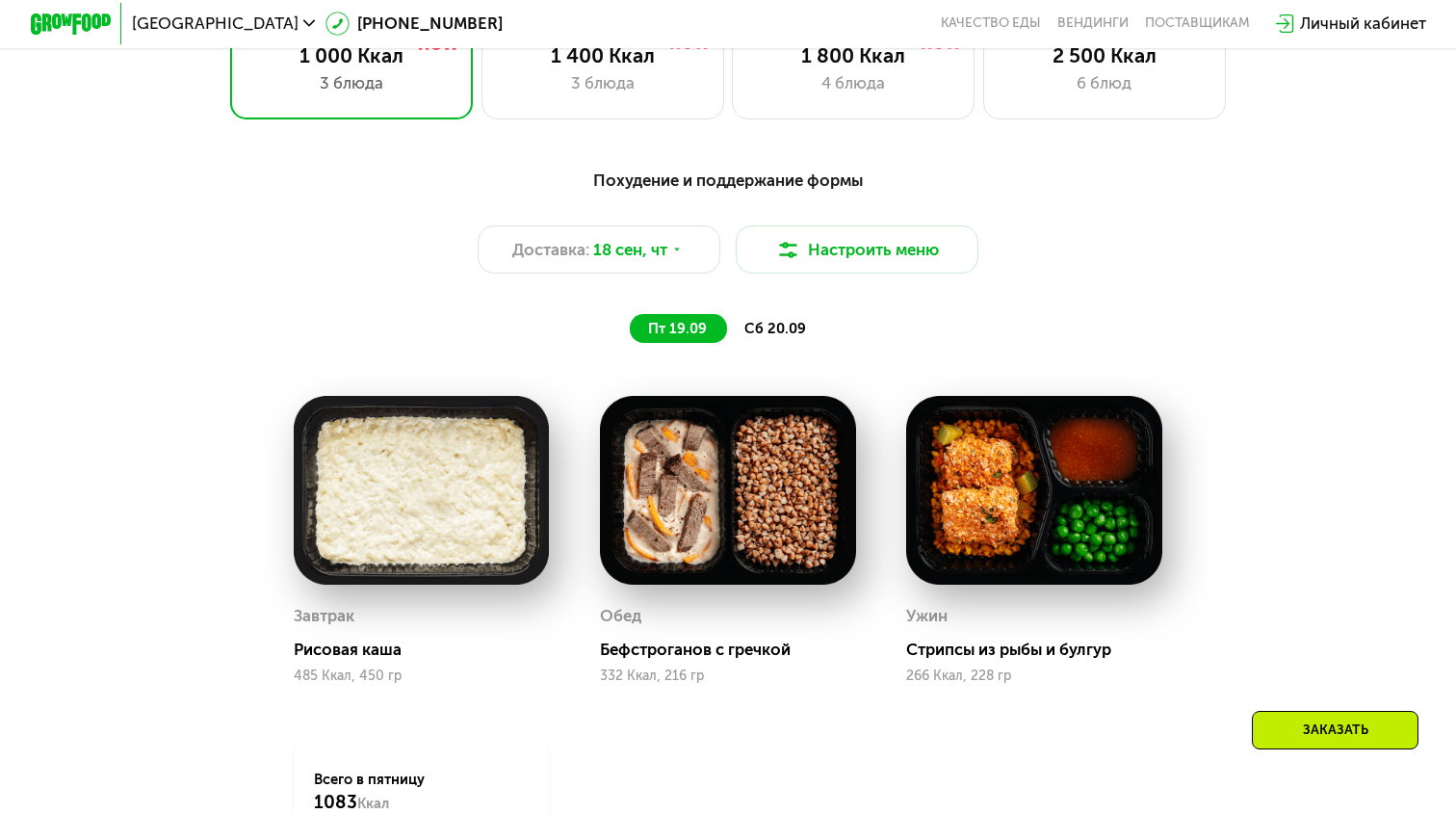
scroll to position [0, 0]
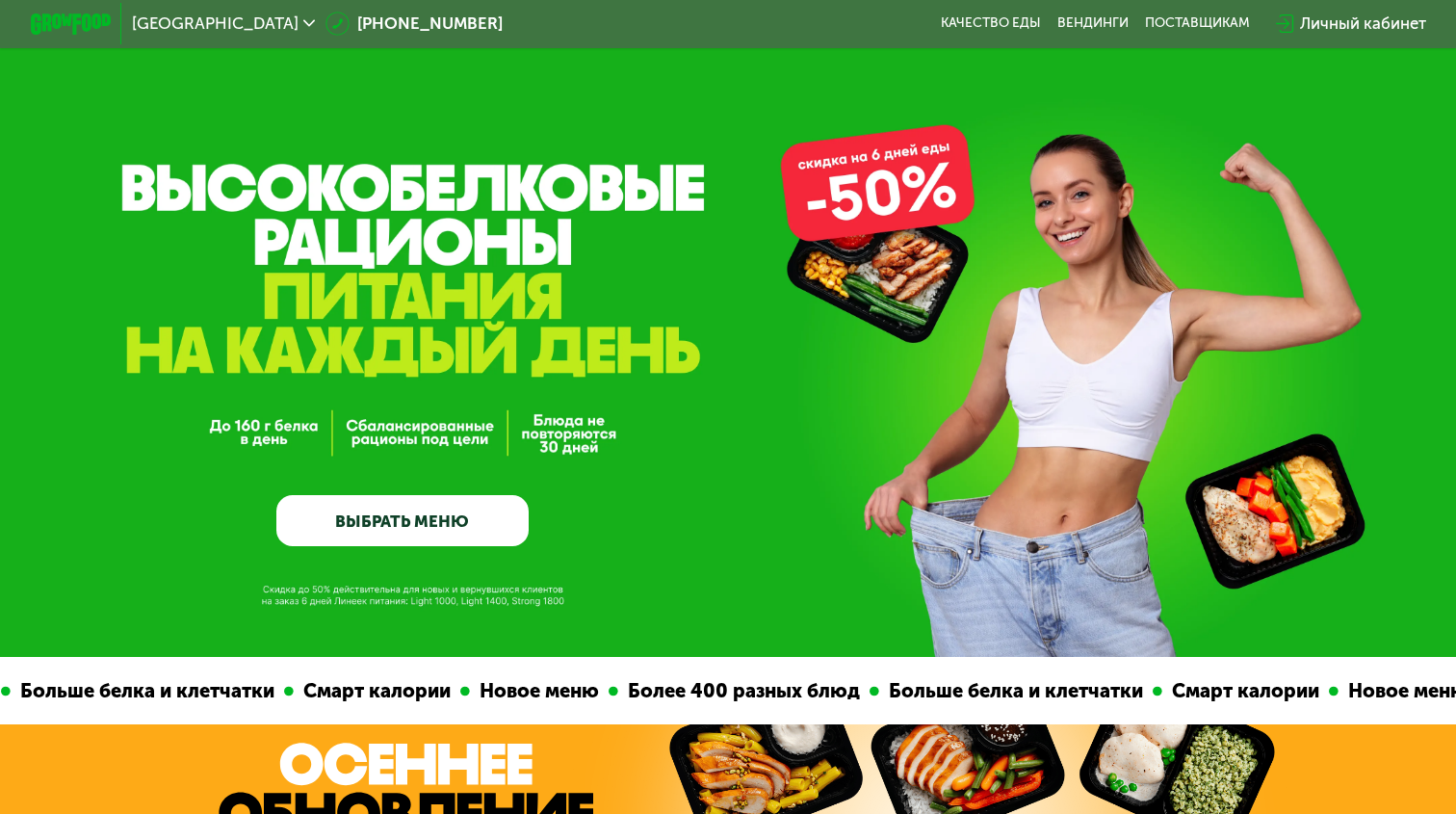
click at [433, 529] on link "ВЫБРАТЬ МЕНЮ" at bounding box center [402, 520] width 252 height 50
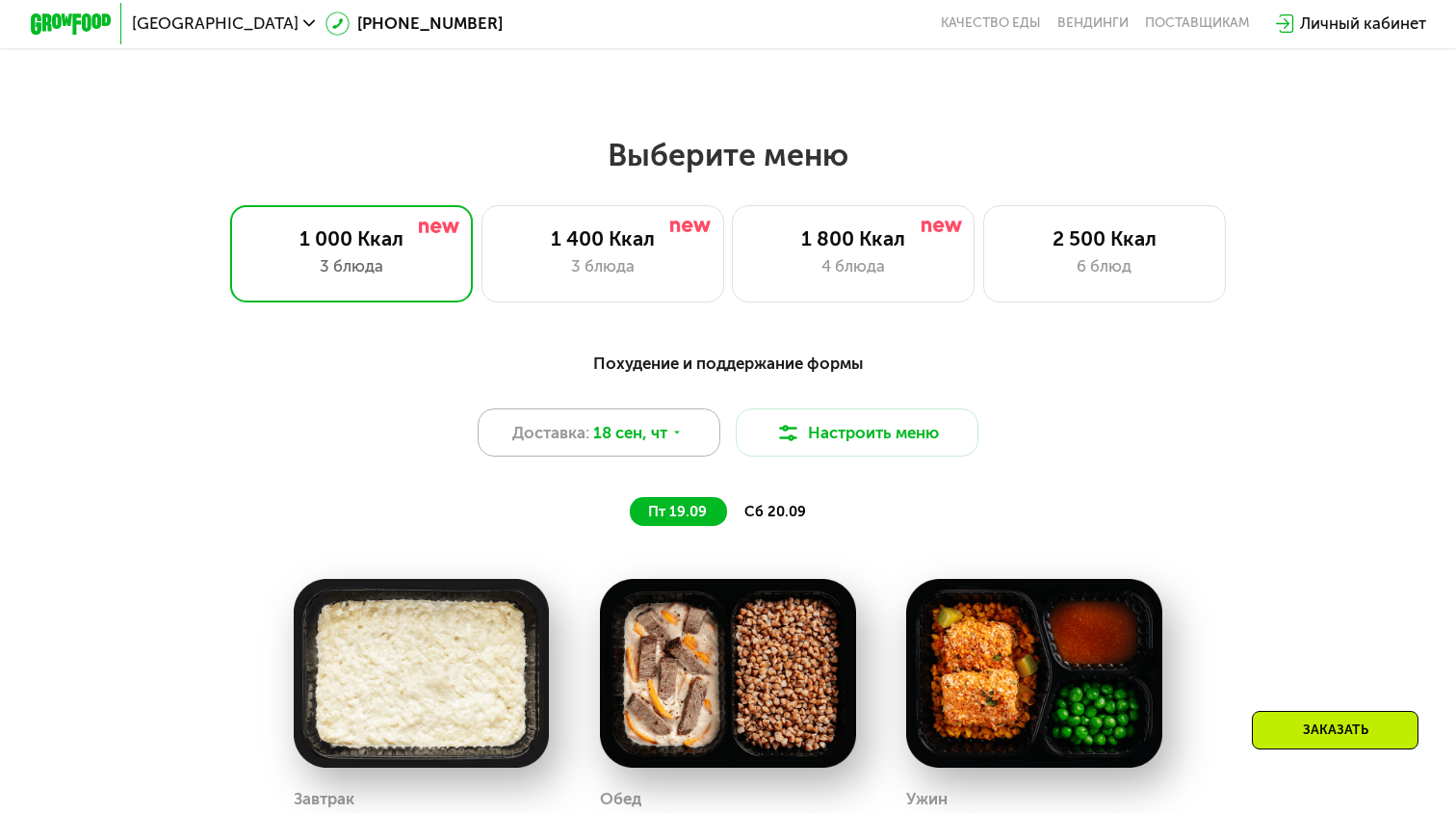
scroll to position [1191, 0]
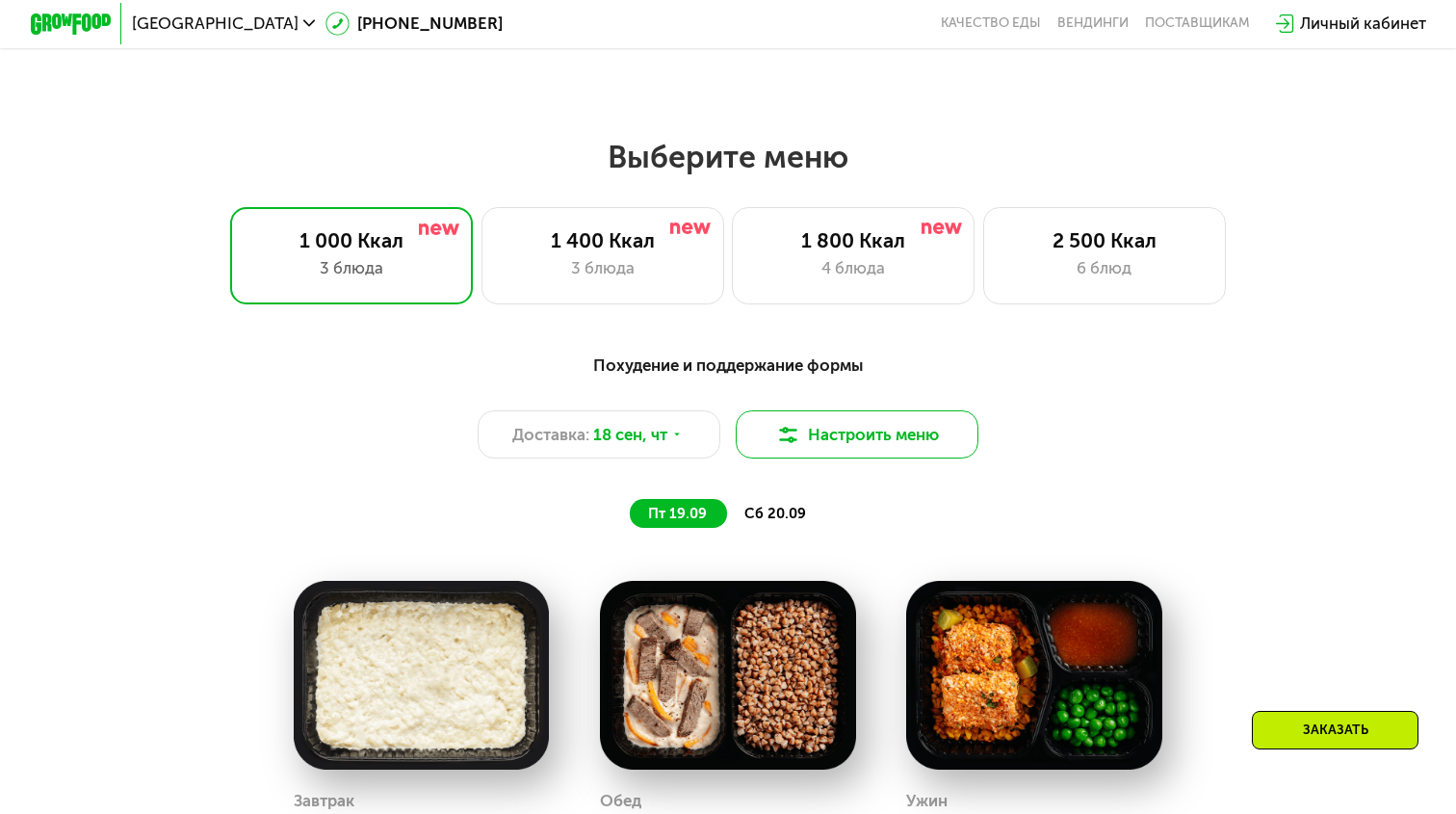
click at [817, 431] on button "Настроить меню" at bounding box center [858, 434] width 243 height 48
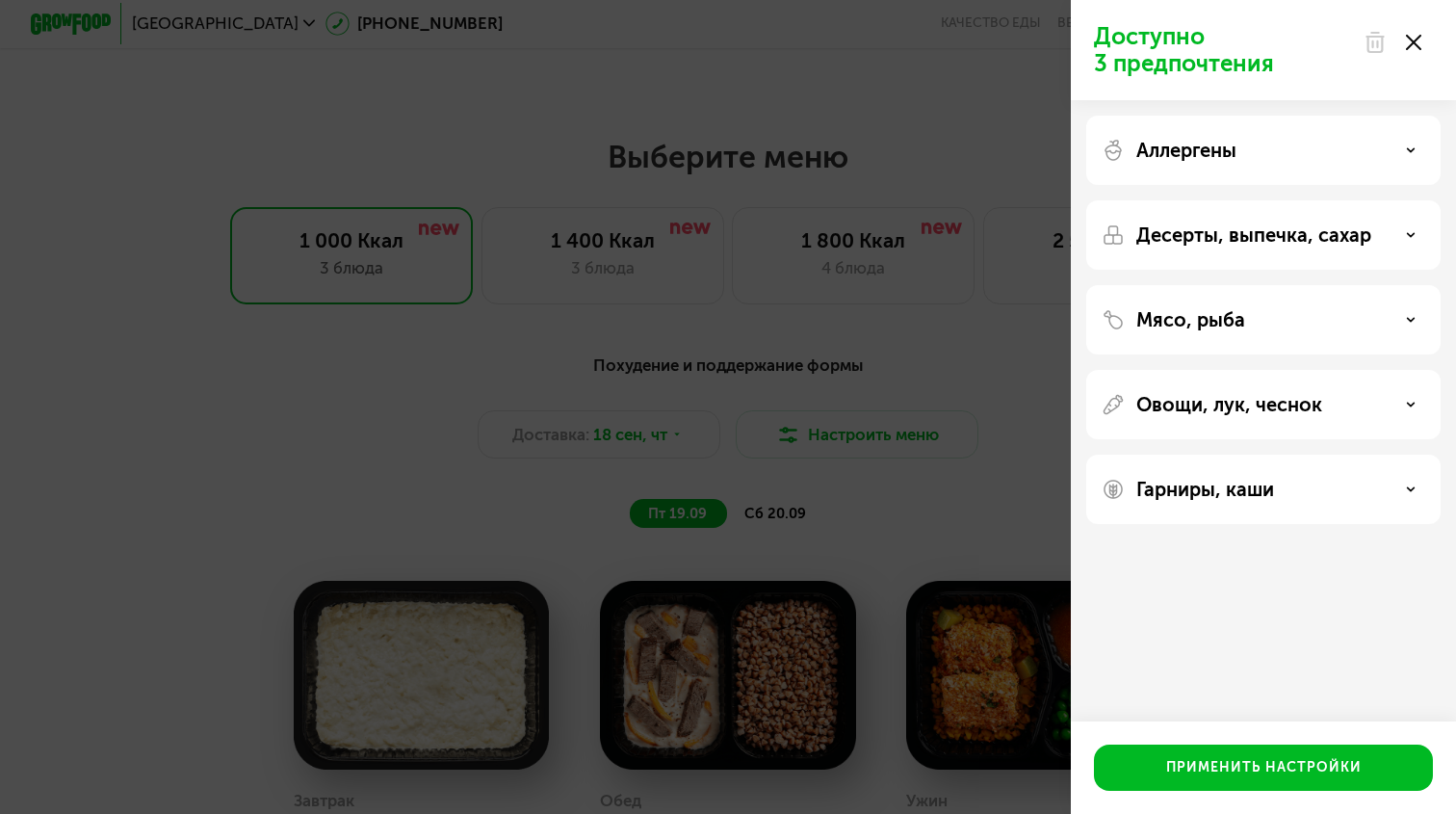
click at [818, 432] on div "Доступно 3 предпочтения Аллергены Десерты, выпечка, сахар Мясо, рыба Овощи, лук…" at bounding box center [728, 407] width 1456 height 814
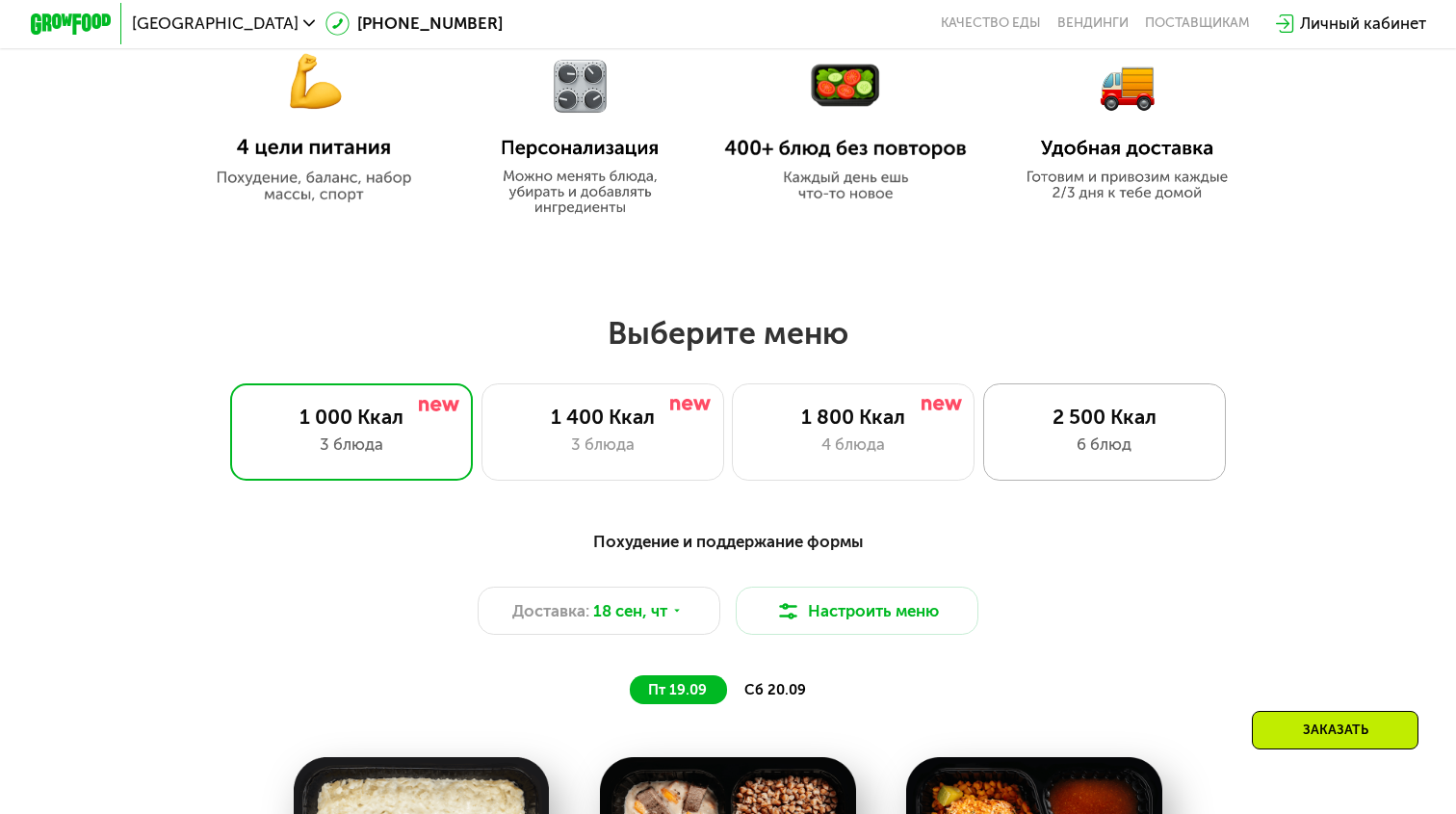
scroll to position [1011, 0]
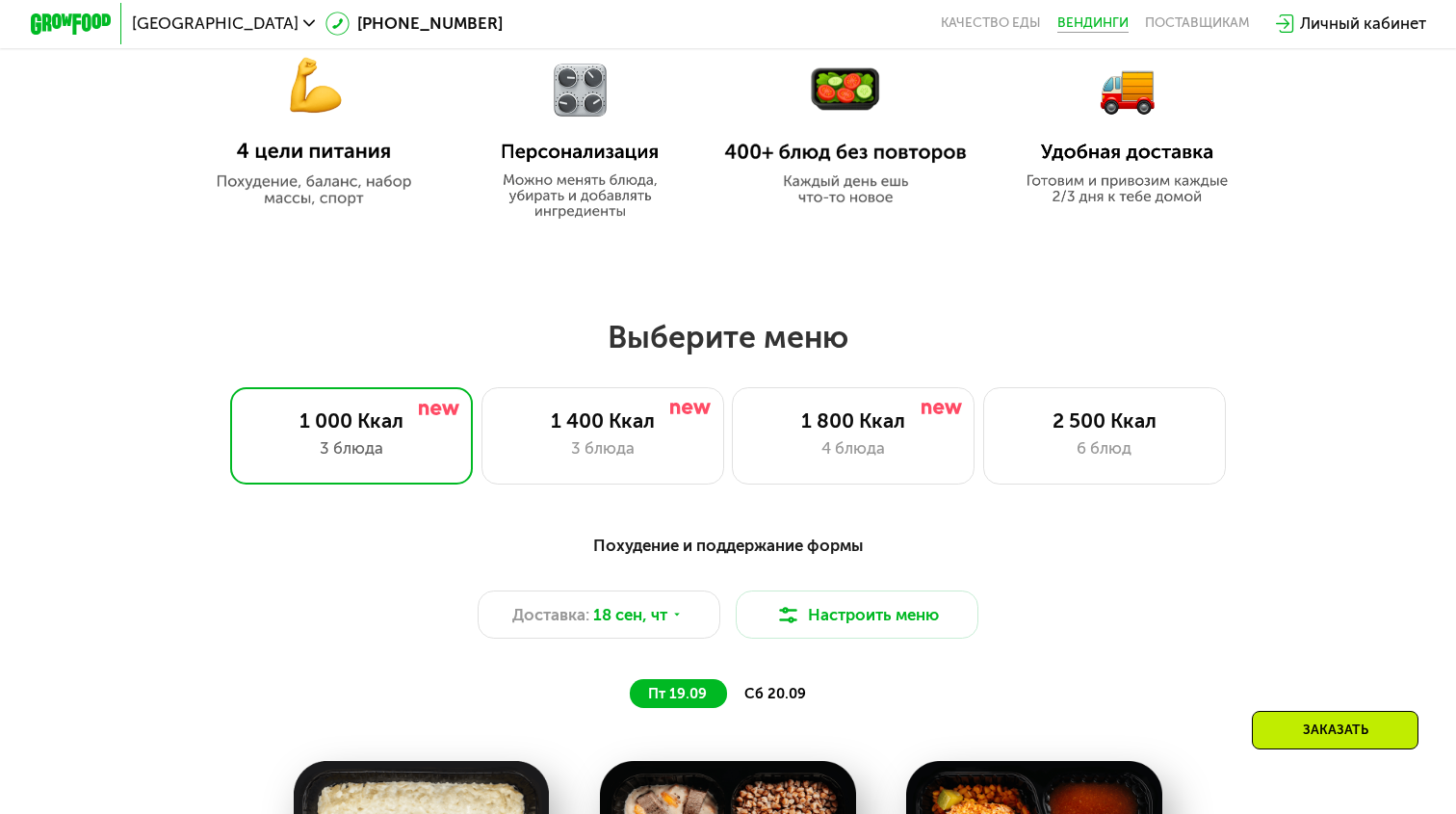
click at [1078, 26] on link "Вендинги" at bounding box center [1093, 23] width 71 height 16
